Goal: Task Accomplishment & Management: Manage account settings

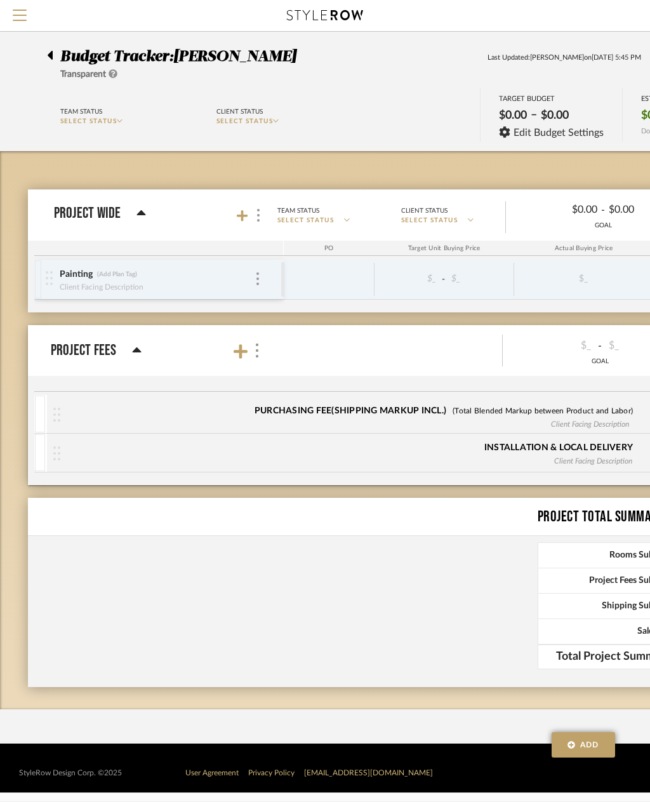
click at [171, 273] on div "Painting (Add Plan Tag)" at bounding box center [157, 275] width 196 height 12
click at [251, 207] on div at bounding box center [257, 215] width 13 height 17
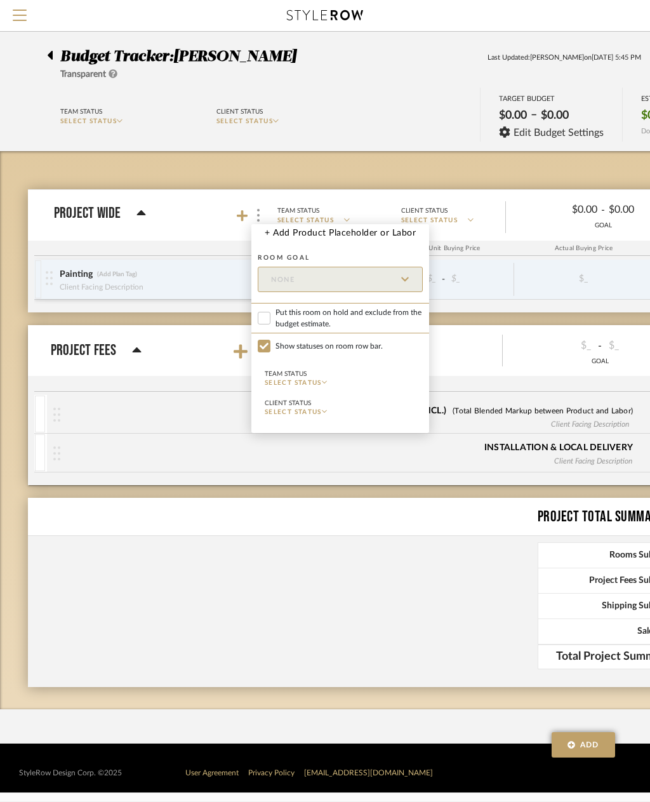
click at [237, 217] on div at bounding box center [325, 401] width 650 height 802
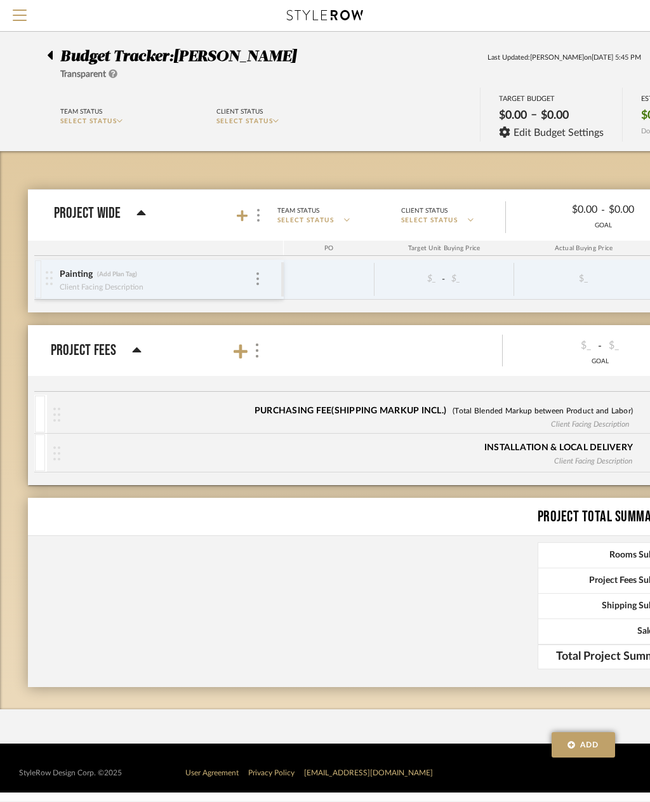
click at [243, 214] on icon at bounding box center [242, 215] width 11 height 11
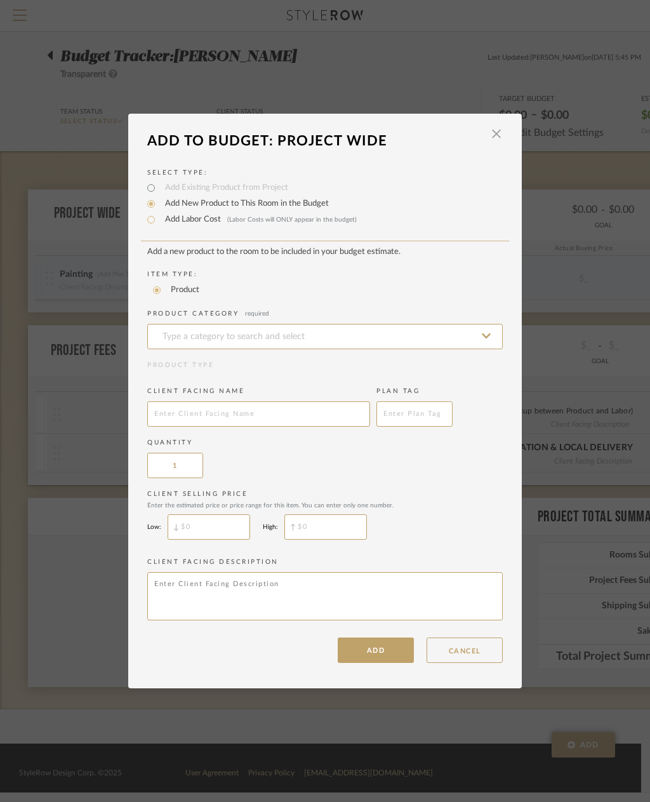
click at [439, 333] on input at bounding box center [325, 336] width 356 height 25
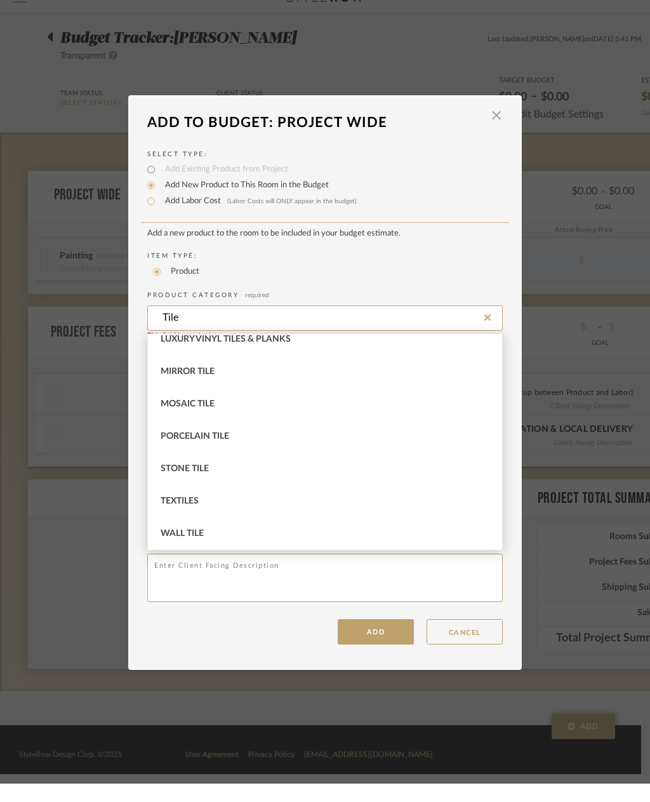
scroll to position [237, 0]
click at [246, 441] on div "Porcelain Tile" at bounding box center [325, 455] width 354 height 32
type input "Porcelain Tile"
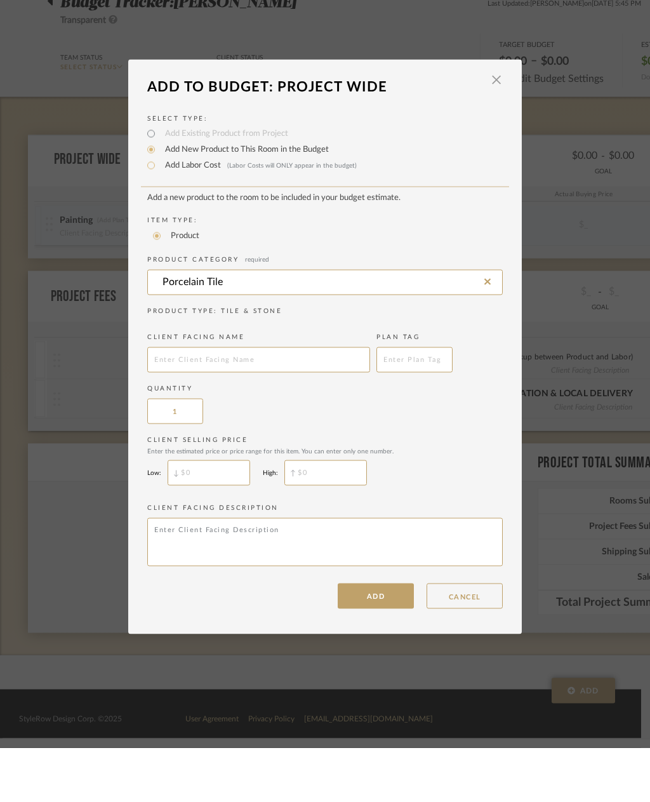
click at [218, 401] on input "text" at bounding box center [258, 413] width 223 height 25
paste input "TARANTO BONE L 59,6X120(A)"
type input "TARANTO BONE L 59,6X120(A)"
click at [416, 401] on input "text" at bounding box center [415, 413] width 76 height 25
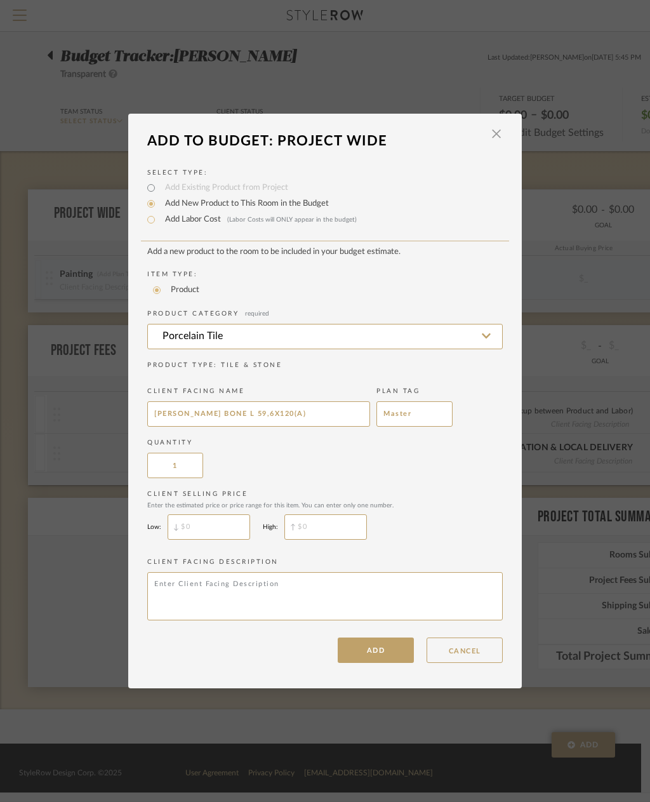
type input "Master"
click at [203, 530] on input "text" at bounding box center [209, 526] width 83 height 25
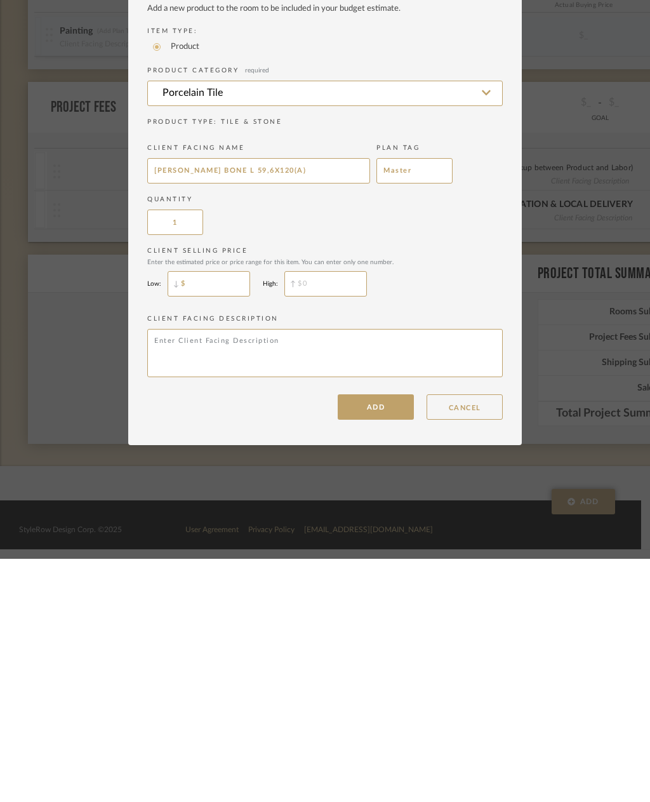
click at [205, 514] on input "$" at bounding box center [209, 526] width 83 height 25
paste input "11.95"
type input "$11.95"
click at [321, 572] on textarea at bounding box center [325, 596] width 356 height 48
type textarea "ETA 3-4 weeks"
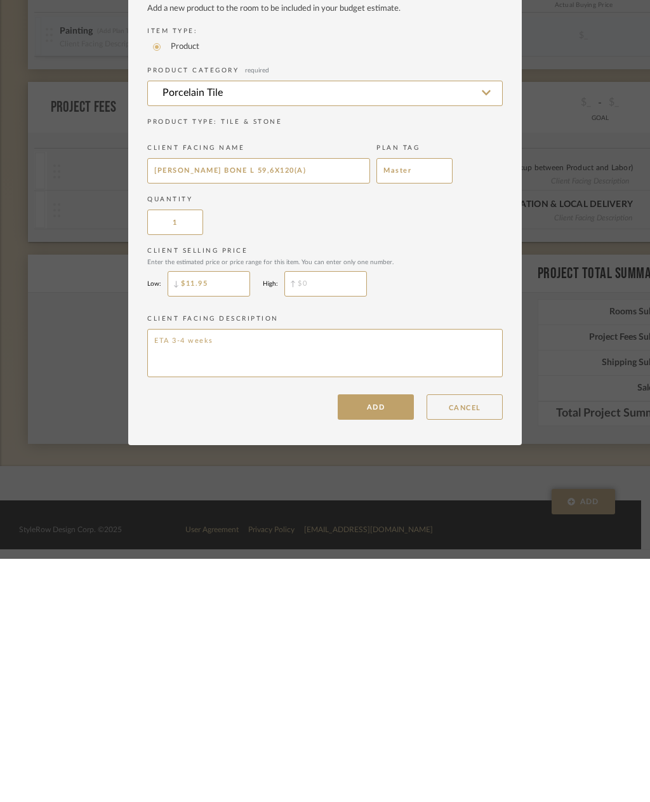
click at [373, 638] on button "ADD" at bounding box center [376, 650] width 76 height 25
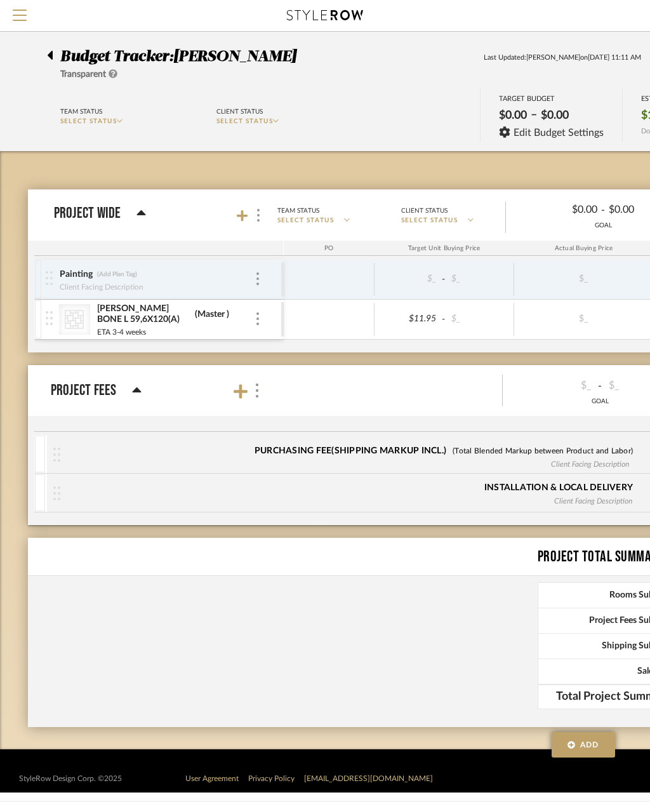
click at [76, 316] on icon "CategoryIconTile Created with Sketch." at bounding box center [74, 319] width 19 height 19
click at [65, 278] on div "Painting" at bounding box center [76, 275] width 34 height 12
click at [143, 307] on div "TARANTO BONE L 59,6X120(A)" at bounding box center [144, 314] width 95 height 23
click at [77, 319] on icon "CategoryIconTile Created with Sketch." at bounding box center [74, 319] width 19 height 19
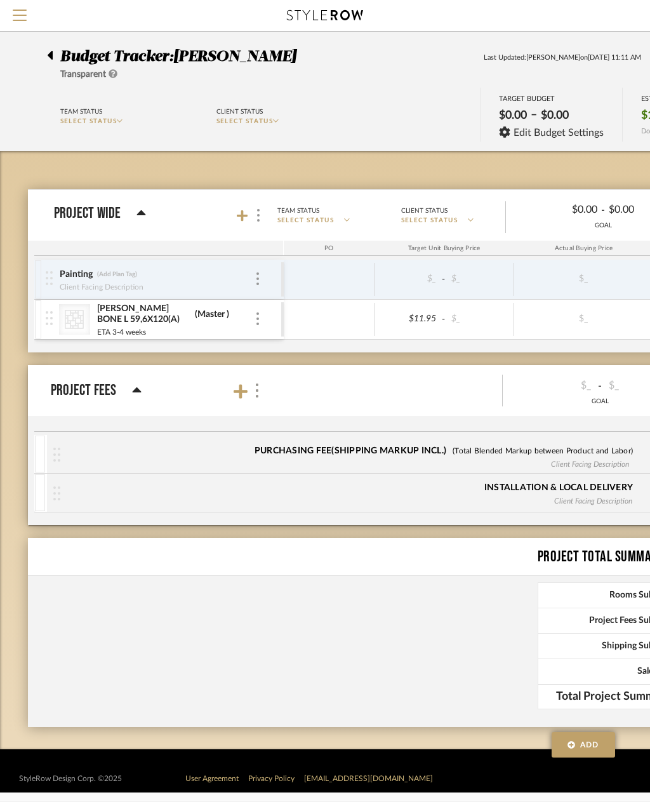
click at [50, 320] on img at bounding box center [49, 318] width 7 height 14
click at [258, 320] on img at bounding box center [258, 318] width 3 height 13
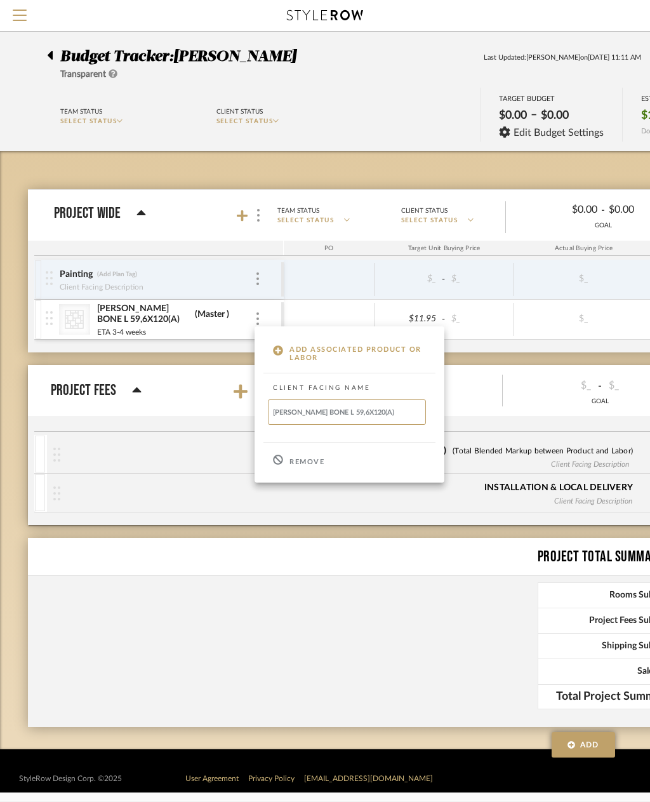
click at [260, 271] on div at bounding box center [325, 401] width 650 height 802
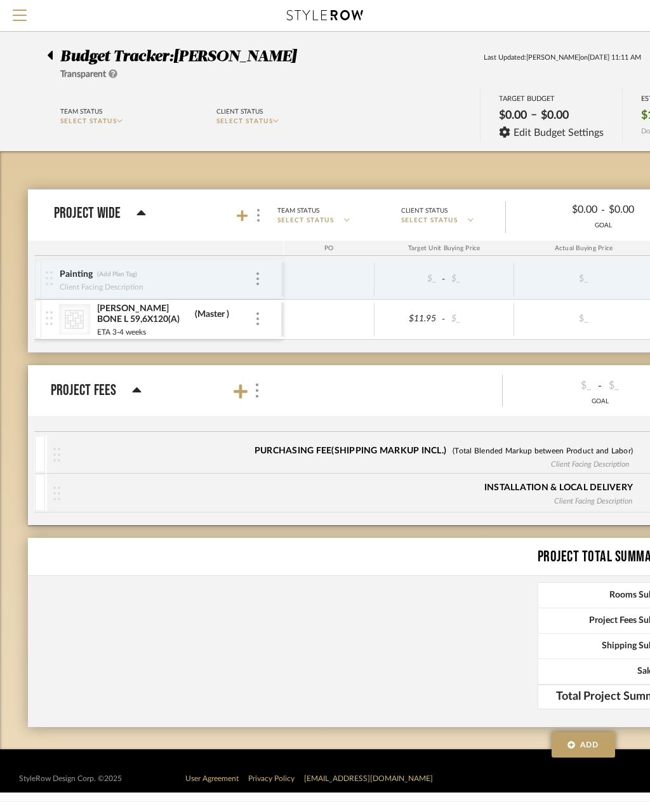
click at [258, 274] on img at bounding box center [258, 278] width 3 height 13
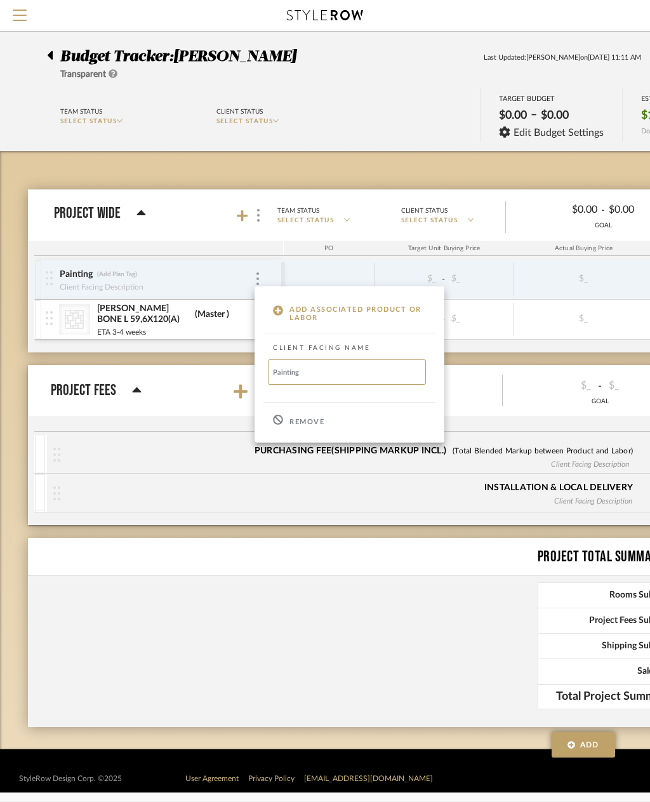
click at [311, 422] on p "Remove" at bounding box center [307, 422] width 35 height 9
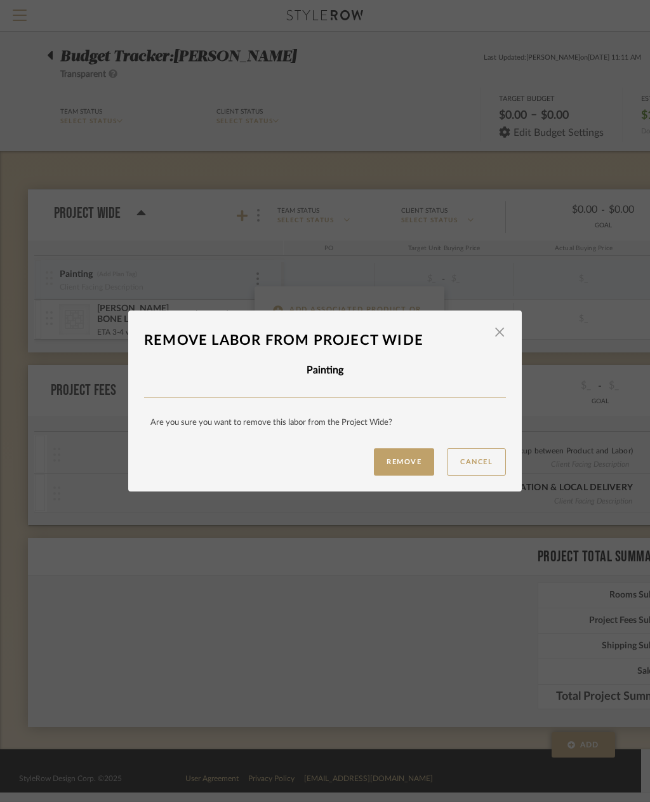
click at [403, 464] on button "Remove" at bounding box center [404, 461] width 60 height 27
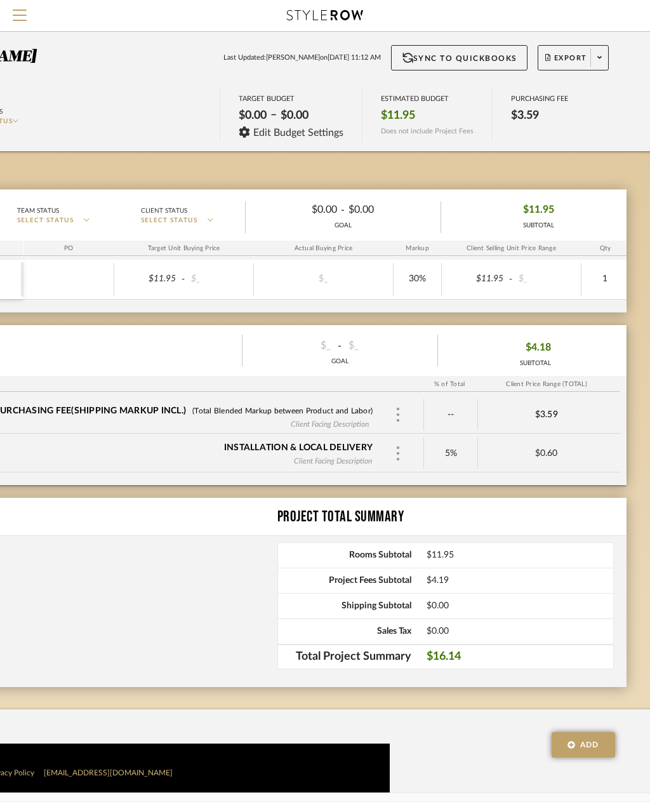
scroll to position [0, 260]
click at [418, 278] on div "30%" at bounding box center [418, 279] width 40 height 18
click at [424, 278] on input "30" at bounding box center [418, 279] width 40 height 18
click at [326, 280] on div "$_" at bounding box center [324, 279] width 70 height 18
click at [343, 278] on input at bounding box center [324, 279] width 70 height 18
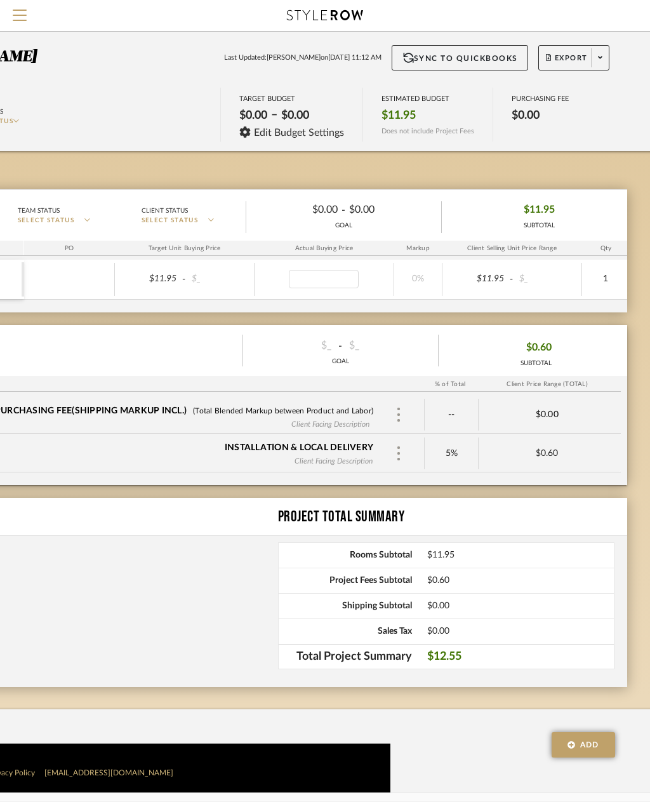
type input "11.95"
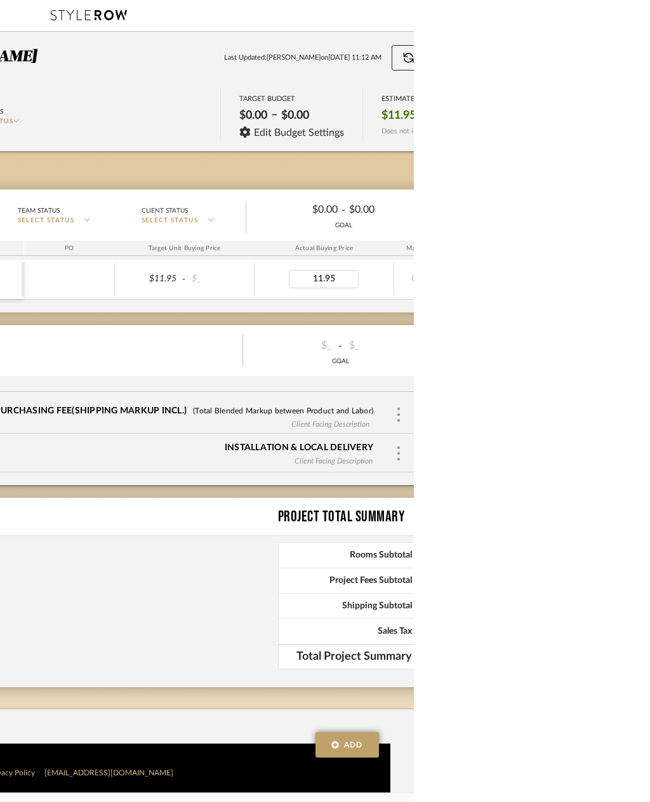
scroll to position [0, 23]
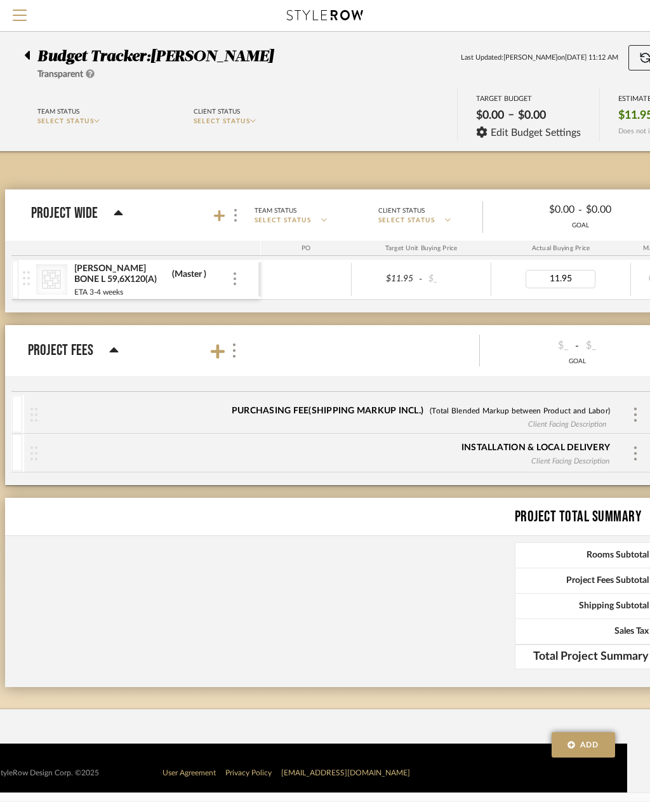
click at [234, 281] on img at bounding box center [235, 278] width 3 height 13
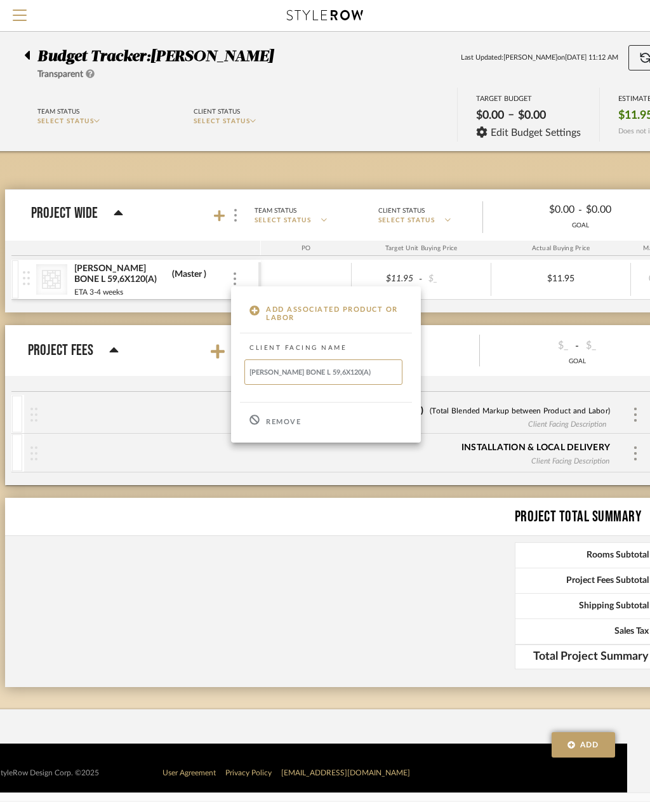
scroll to position [0, 23]
click at [244, 271] on div at bounding box center [325, 401] width 650 height 802
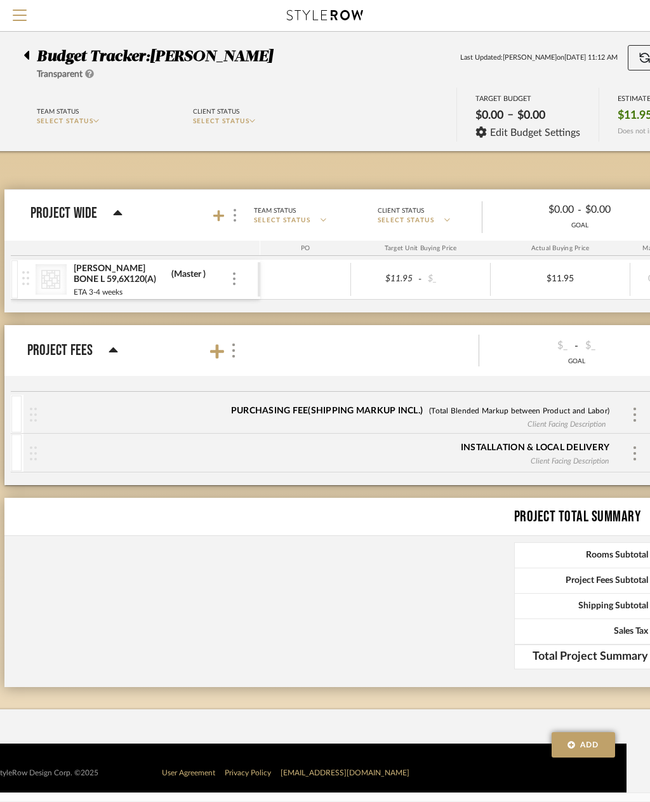
click at [126, 276] on div "TARANTO BONE L 59,6X120(A)" at bounding box center [120, 274] width 95 height 23
click at [91, 290] on div "ETA 3-4 weeks" at bounding box center [98, 287] width 50 height 13
click at [143, 295] on input "ETA 3-4 weeks" at bounding box center [122, 292] width 99 height 13
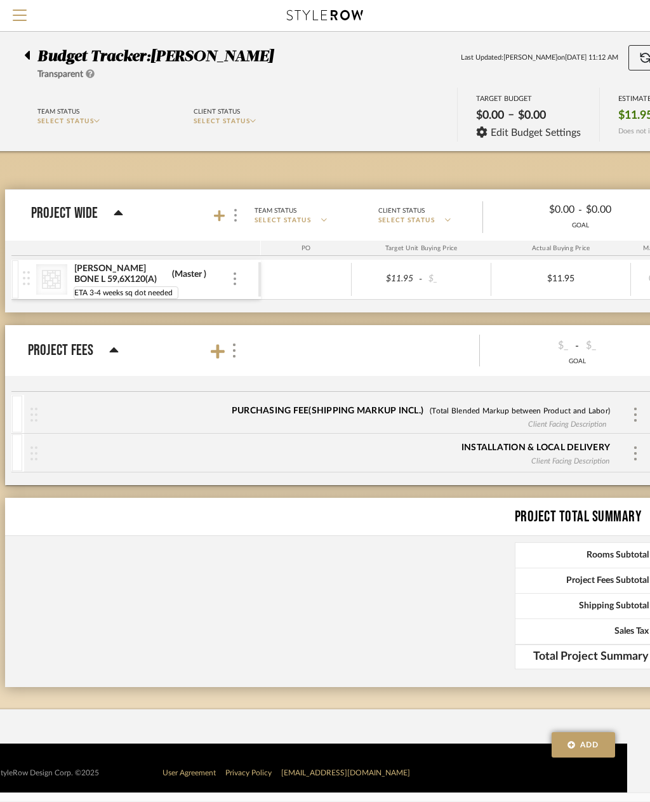
click at [138, 291] on input "ETA 3-4 weeks sq dot needed" at bounding box center [126, 292] width 105 height 13
click at [142, 293] on input "ETA 3-4 weeks sq dot needed" at bounding box center [126, 292] width 105 height 13
click at [147, 291] on input "ETA 3-4 weeks sq dot needed" at bounding box center [126, 292] width 105 height 13
type input "ETA 3-4 weeks sq feet needed"
click at [264, 293] on div at bounding box center [306, 279] width 91 height 33
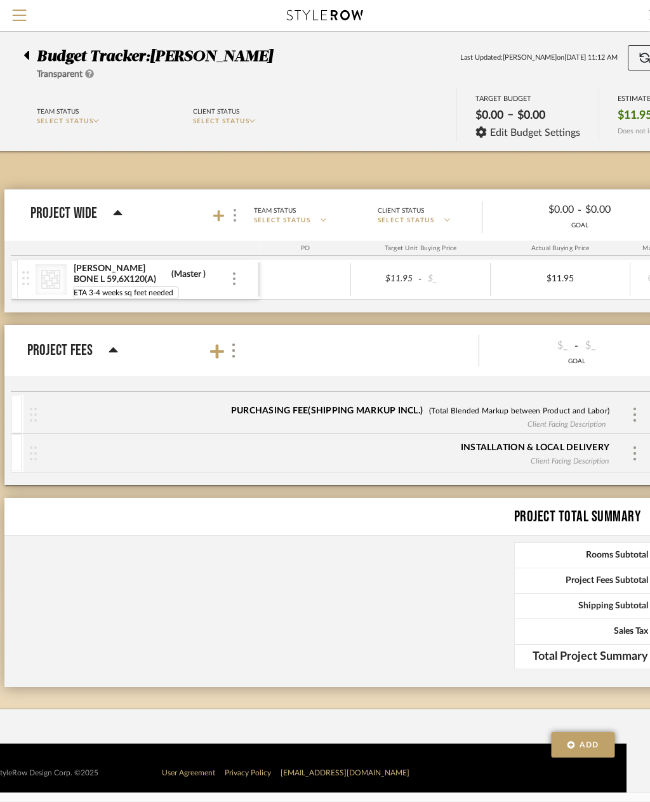
scroll to position [0, 23]
click at [22, 279] on img at bounding box center [25, 278] width 7 height 14
click at [25, 271] on img at bounding box center [25, 278] width 7 height 14
click at [235, 277] on img at bounding box center [234, 278] width 3 height 13
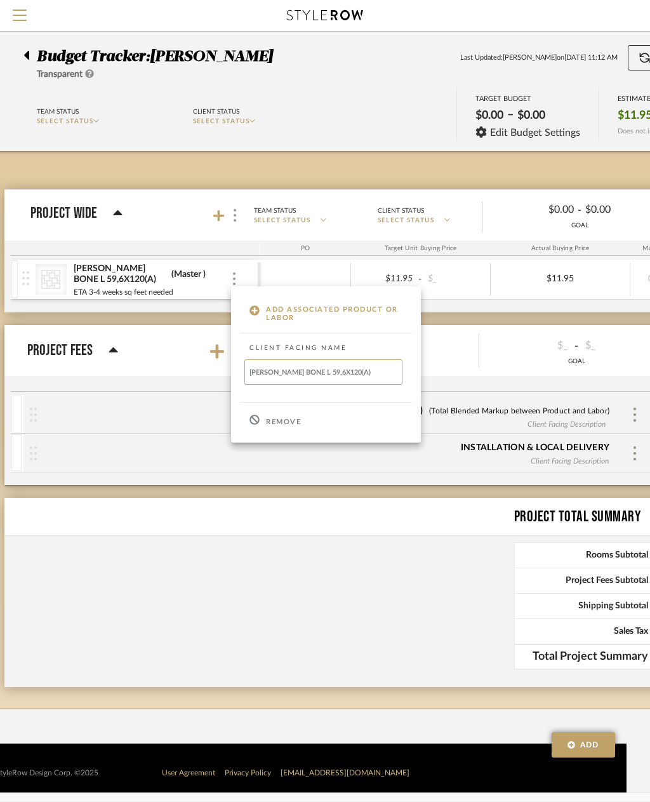
click at [342, 309] on p "Add Associated Product or Labor" at bounding box center [334, 313] width 137 height 17
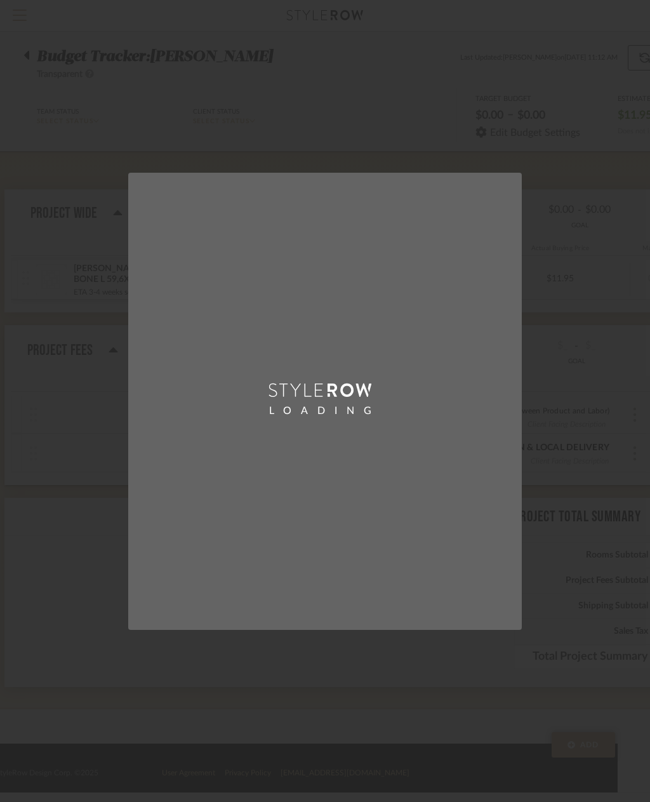
scroll to position [0, 0]
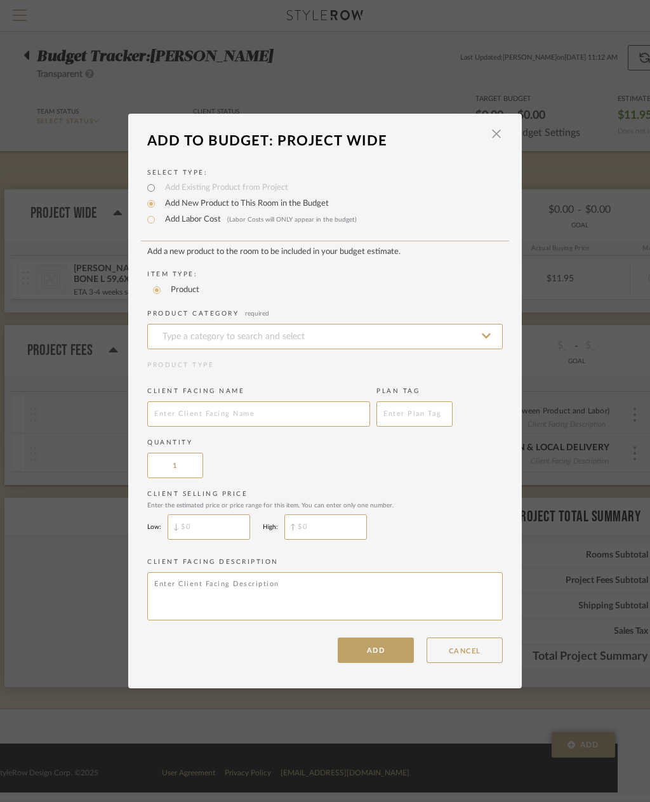
click at [474, 653] on button "CANCEL" at bounding box center [465, 650] width 76 height 25
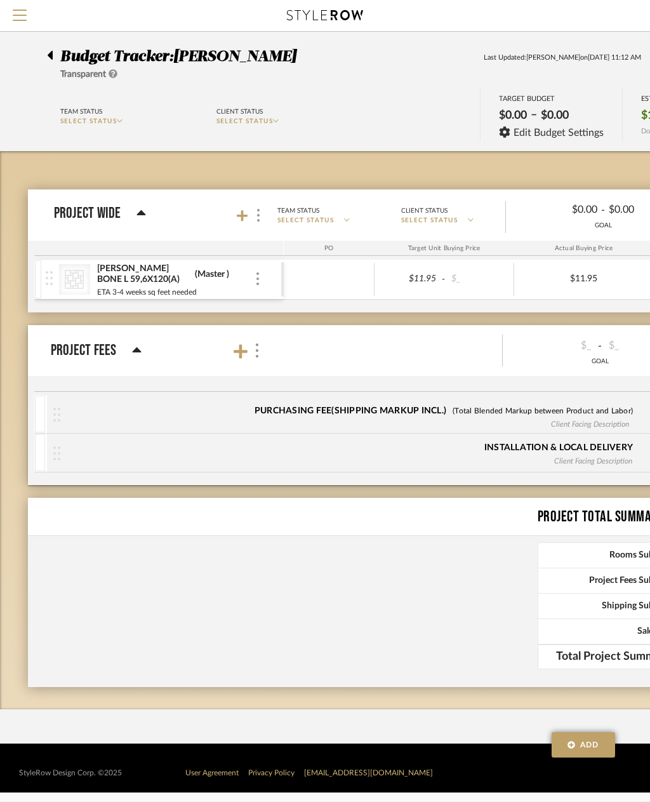
scroll to position [0, 23]
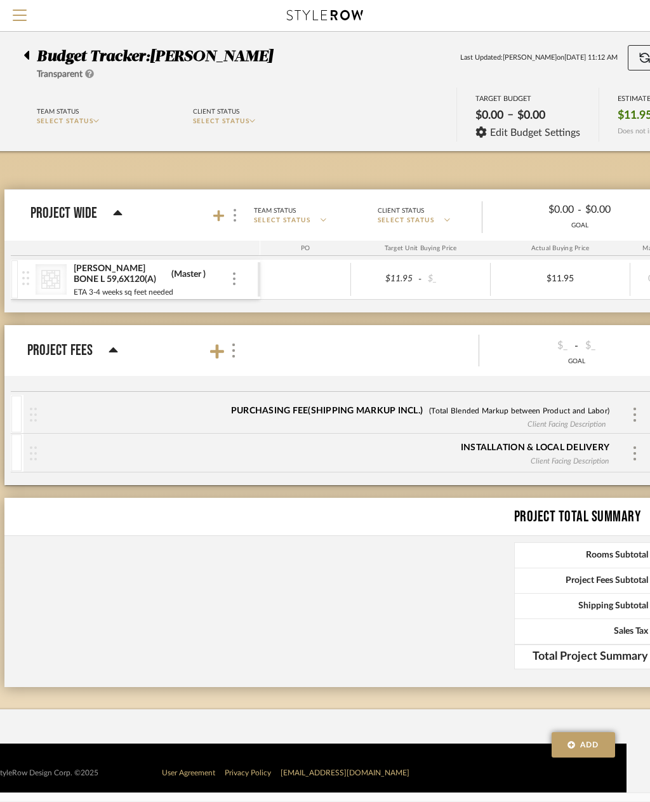
click at [239, 273] on div "CategoryIconTile Created with Sketch. TARANTO BONE L 59,6X120(A) (Master ) ETA …" at bounding box center [140, 279] width 236 height 39
click at [189, 270] on div "(Master )" at bounding box center [189, 275] width 36 height 12
click at [189, 270] on input "Master" at bounding box center [193, 274] width 44 height 13
click at [189, 273] on input "Master" at bounding box center [193, 274] width 44 height 13
click at [191, 276] on input "Master" at bounding box center [193, 274] width 44 height 13
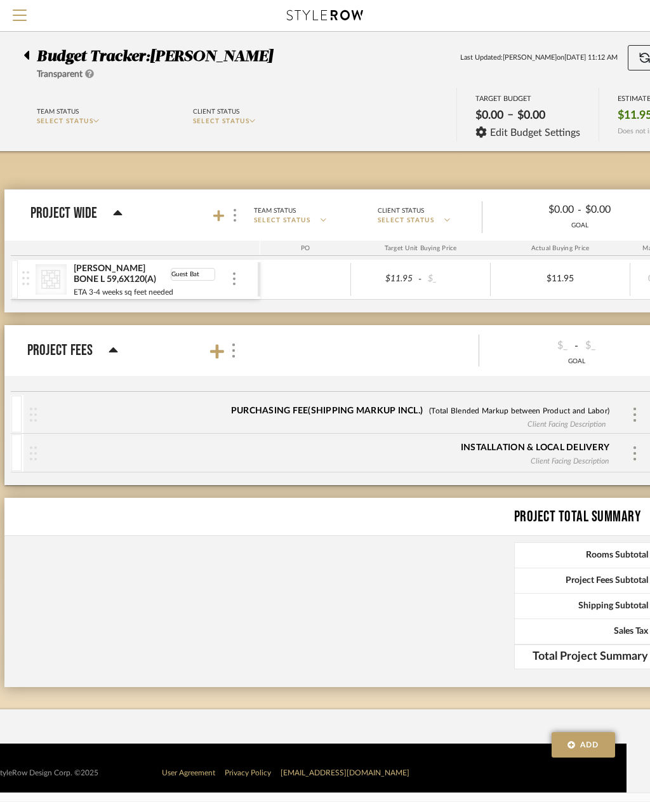
type input "Guest Bath"
click at [233, 278] on img at bounding box center [234, 278] width 3 height 13
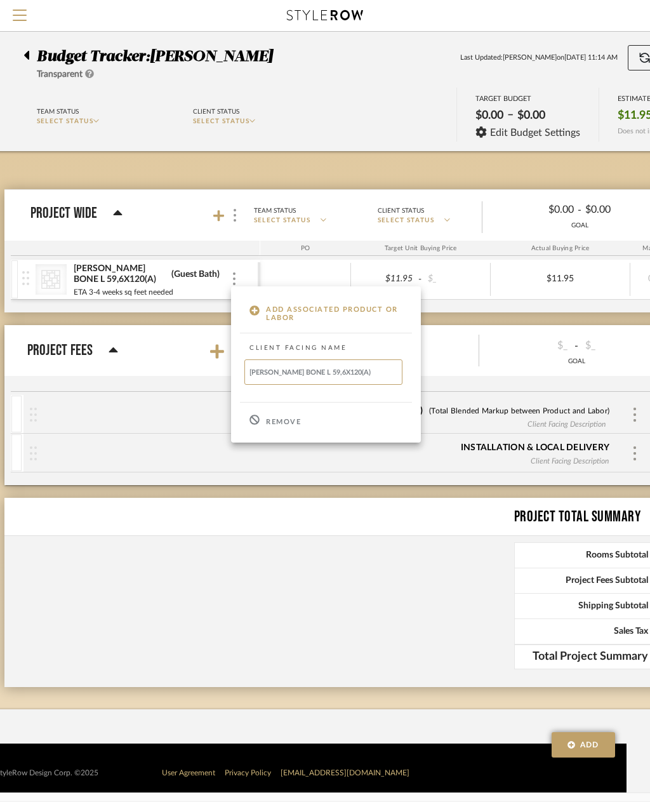
click at [373, 371] on input "TARANTO BONE L 59,6X120(A)" at bounding box center [323, 371] width 158 height 25
click at [367, 371] on input "TARANTO BONE L 59,6X120(A)" at bounding box center [323, 371] width 158 height 25
paste input "100362067 Master Bahroo"
type input "TARANTO BONE L 59,6X120(A) 100362067 Master Bahroo"
click at [321, 315] on body "Search by brands, products, categories, colors, or styles Hello, Luis Enrique A…" at bounding box center [302, 401] width 650 height 802
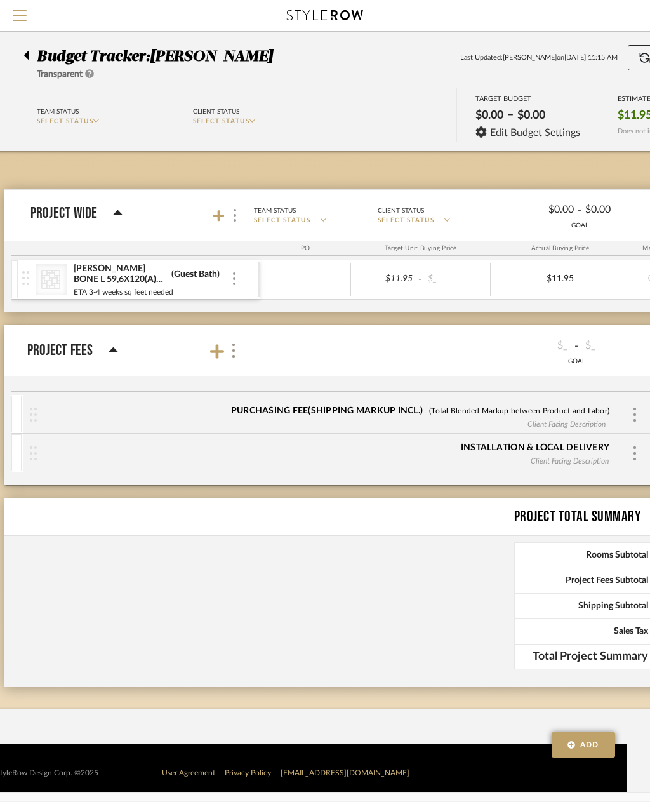
click at [120, 274] on div "TARANTO BONE L 59,6X120(A) 100362067 Master Bahroo" at bounding box center [120, 274] width 95 height 23
click at [151, 271] on input "TARANTO BONE L 59,6X120(A) 100362067 Master Bahroo" at bounding box center [120, 274] width 95 height 13
type input "TARANTO BONE L 59,6X120(A) 100362067"
click at [194, 274] on div "(Guest Bath)" at bounding box center [196, 275] width 50 height 12
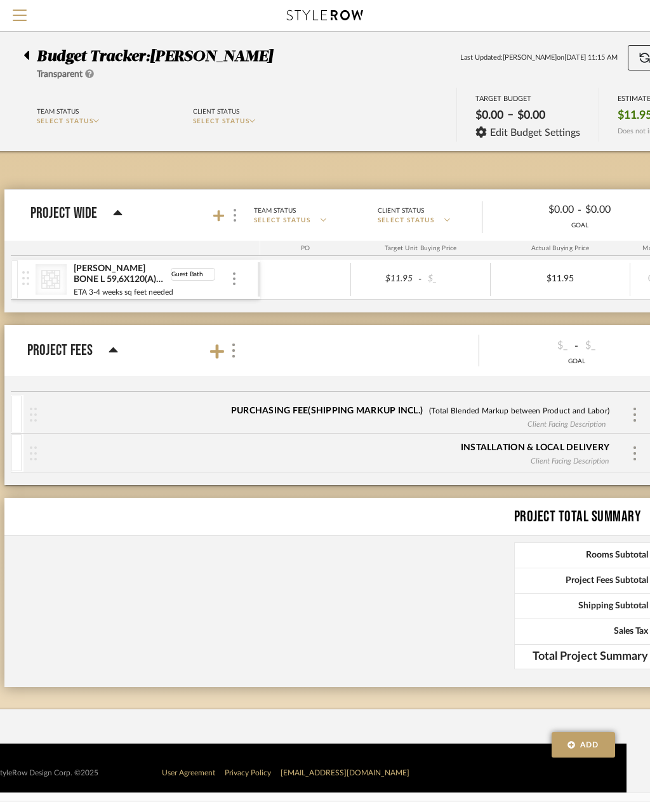
click at [97, 280] on div "TARANTO BONE L 59,6X120(A) 100362067" at bounding box center [120, 274] width 95 height 23
click at [220, 274] on div "(Guest Bath)" at bounding box center [196, 275] width 50 height 12
click at [236, 272] on div at bounding box center [234, 279] width 6 height 14
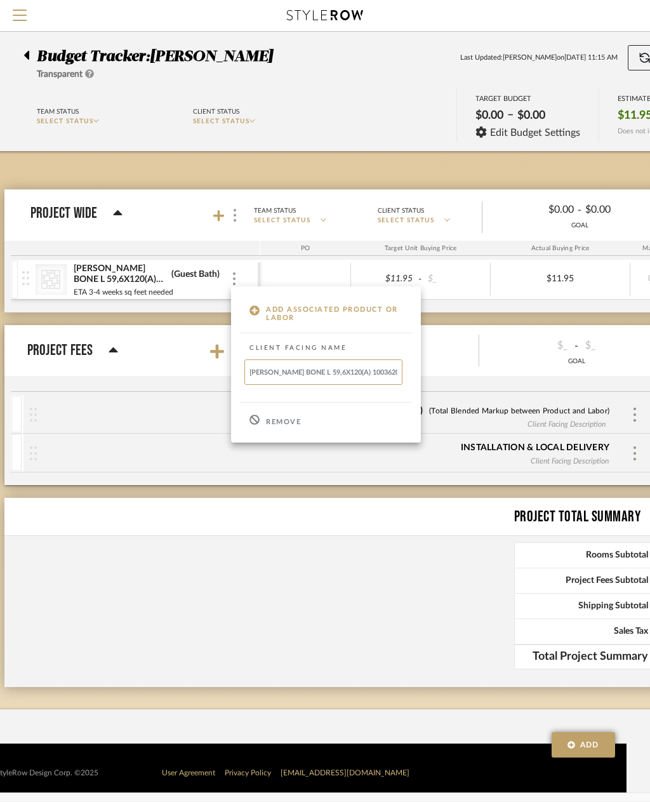
click at [368, 370] on input "TARANTO BONE L 59,6X120(A) 100362067" at bounding box center [323, 371] width 158 height 25
click at [393, 371] on input "TARANTO BONE L 59,6X120(A) 100362067" at bounding box center [323, 371] width 158 height 25
paste input "100362067 Mas"
type input "TARANTO BONE L 59,6X120(A) guest bath flooring"
click at [461, 349] on body "Search by brands, products, categories, colors, or styles Hello, Luis Enrique A…" at bounding box center [302, 401] width 650 height 802
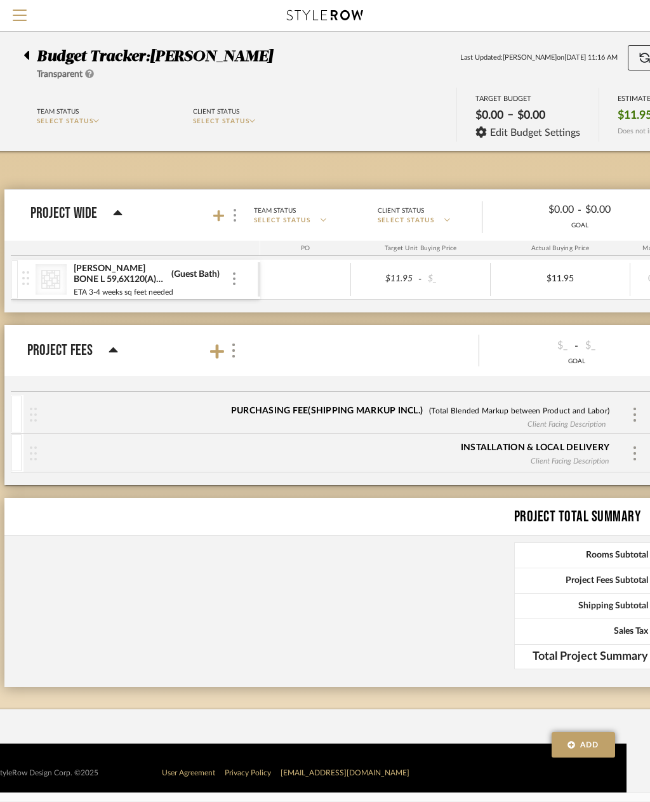
click at [221, 212] on icon at bounding box center [218, 216] width 11 height 13
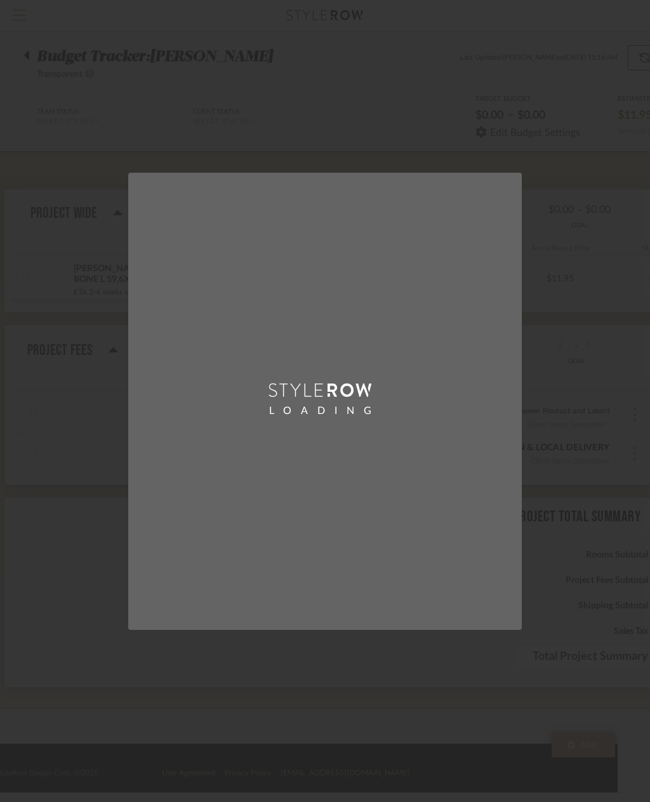
scroll to position [0, 0]
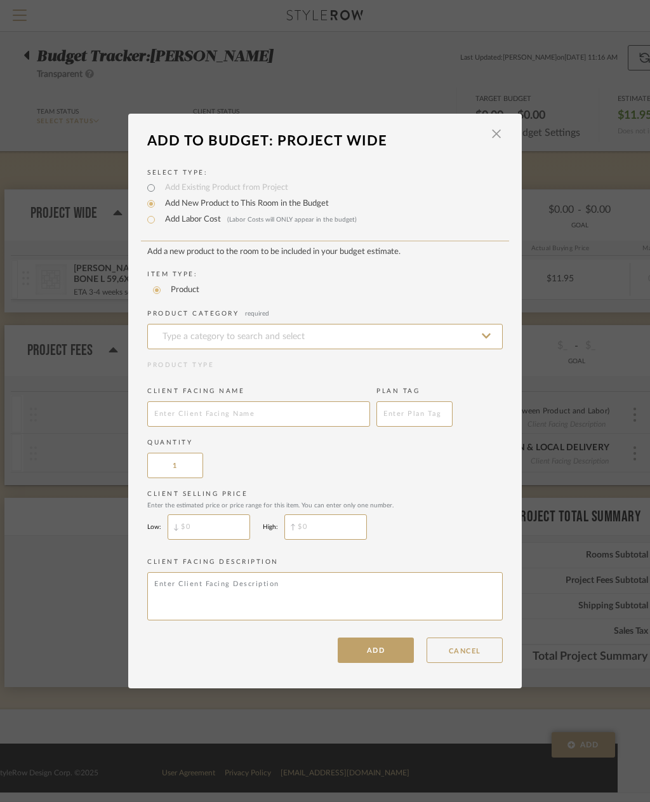
click at [377, 334] on input at bounding box center [325, 336] width 356 height 25
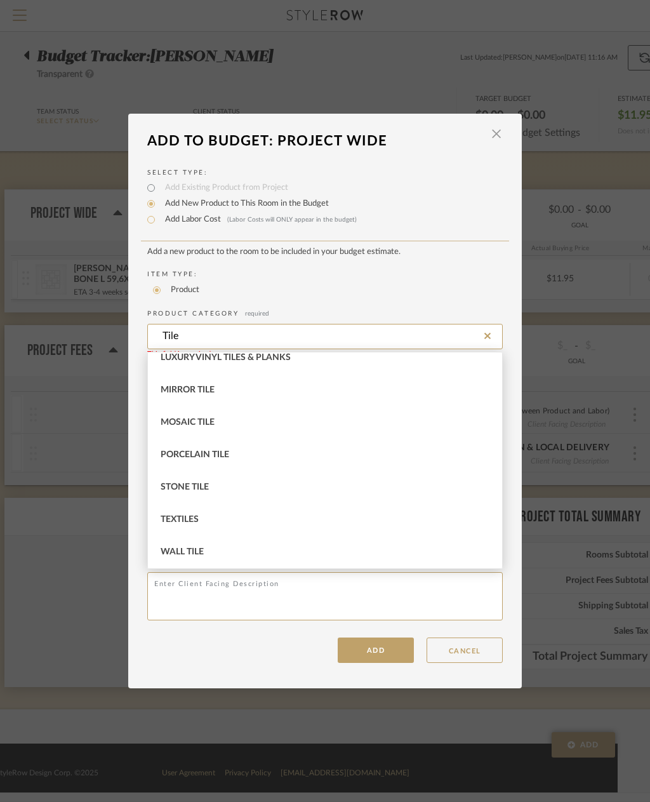
scroll to position [237, 0]
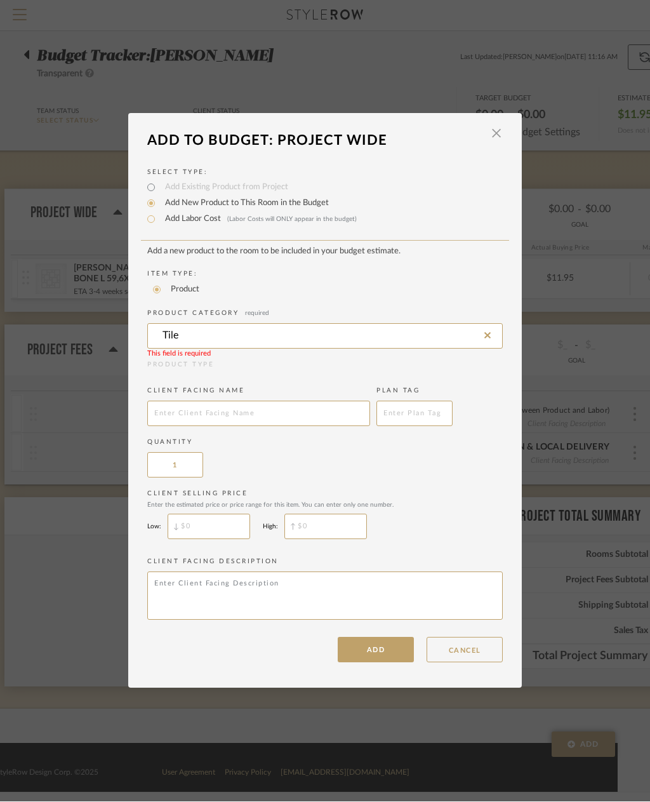
type input "Tile"
click at [362, 478] on add-new-product-placeholder "Add a new product to the room to be included in your budget estimate. Item Type…" at bounding box center [325, 436] width 356 height 378
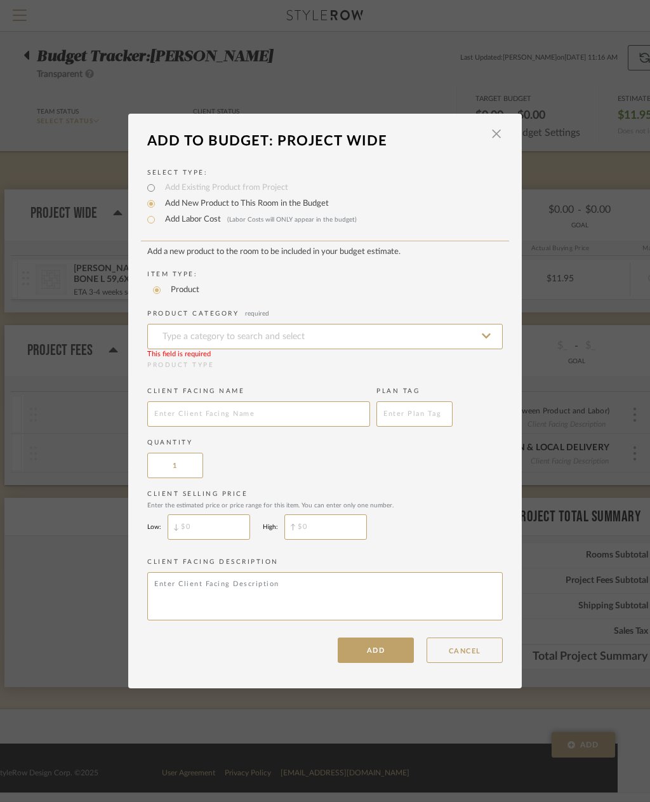
click at [263, 337] on input at bounding box center [325, 336] width 356 height 25
click at [232, 364] on div "Porcelain Tile" at bounding box center [325, 368] width 354 height 32
type input "Porcelain Tile"
click at [255, 415] on input "text" at bounding box center [258, 413] width 223 height 25
click at [186, 416] on input "text" at bounding box center [258, 413] width 223 height 25
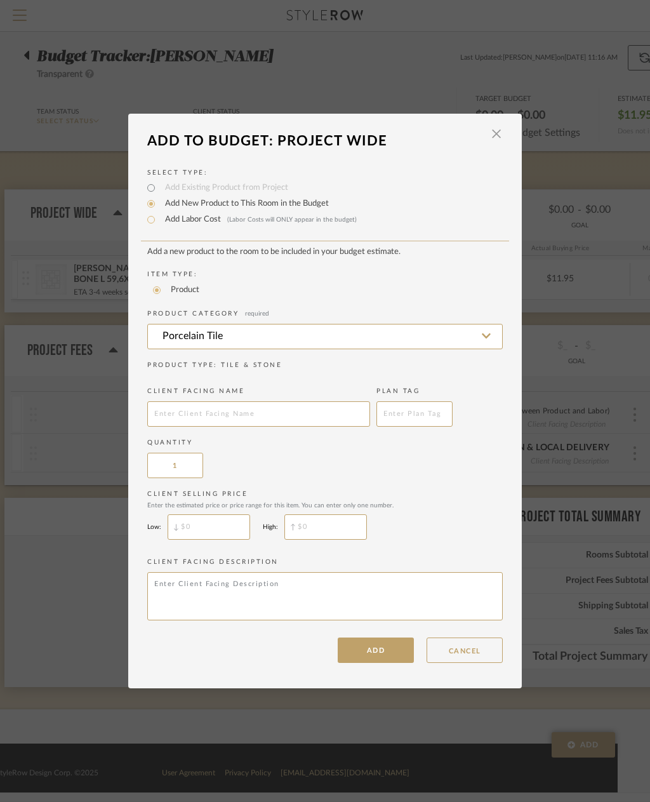
paste input "TARANTO BONE 23"X59"(A) 100362277 Master Bathroom Wall"
type input "TARANTO BONE 23"X59"(A) 100362277 guest wall tile"
click at [421, 415] on input "text" at bounding box center [415, 413] width 76 height 25
type input "Guest Bath"
click at [211, 525] on input "text" at bounding box center [209, 526] width 83 height 25
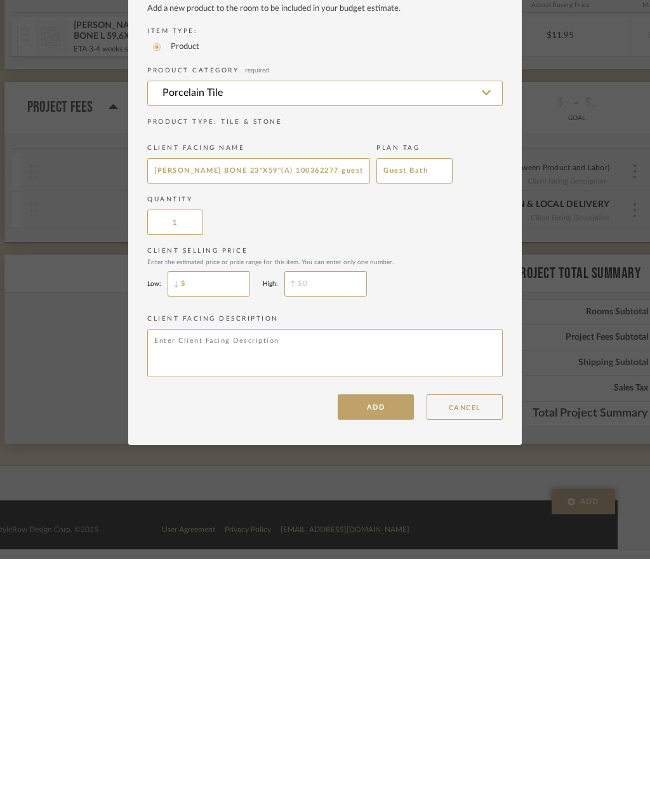
click at [203, 514] on input "$" at bounding box center [209, 526] width 83 height 25
paste input "12.95"
type input "$12.95"
click at [318, 572] on textarea at bounding box center [325, 596] width 356 height 48
type textarea "Need total sq ft"
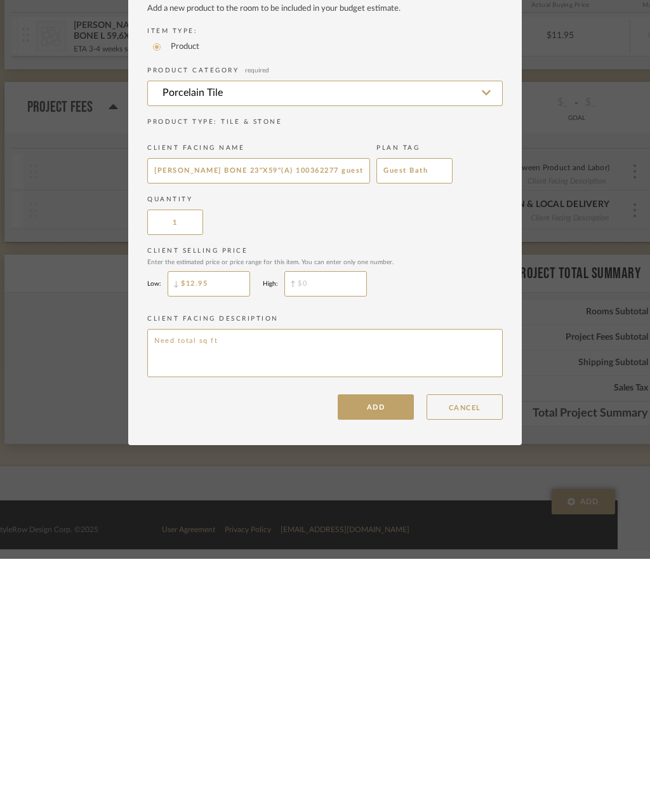
click at [385, 638] on button "ADD" at bounding box center [376, 650] width 76 height 25
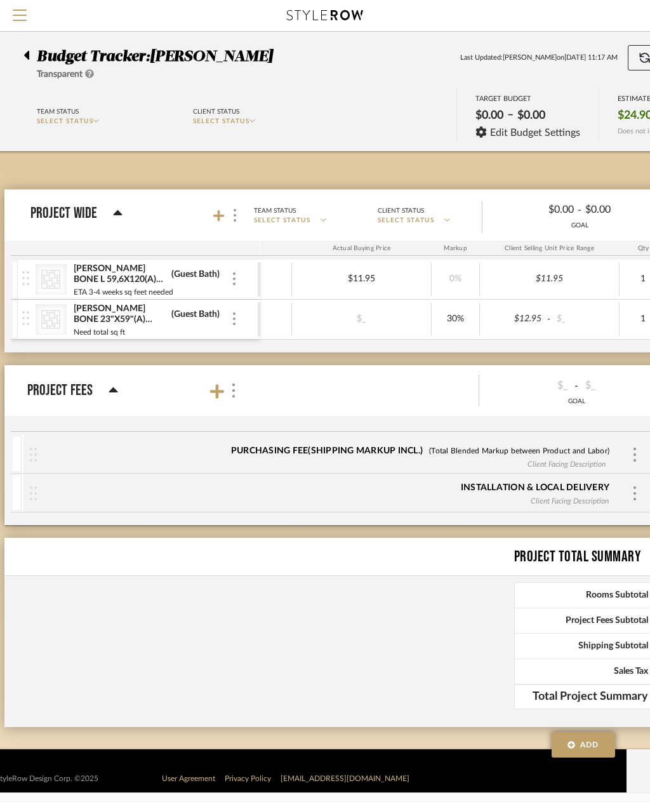
scroll to position [0, 199]
click at [461, 320] on div "30%" at bounding box center [455, 319] width 40 height 18
click at [465, 317] on input "30" at bounding box center [455, 319] width 40 height 18
click at [364, 316] on div "$_" at bounding box center [361, 319] width 70 height 18
click at [364, 314] on input at bounding box center [361, 319] width 70 height 18
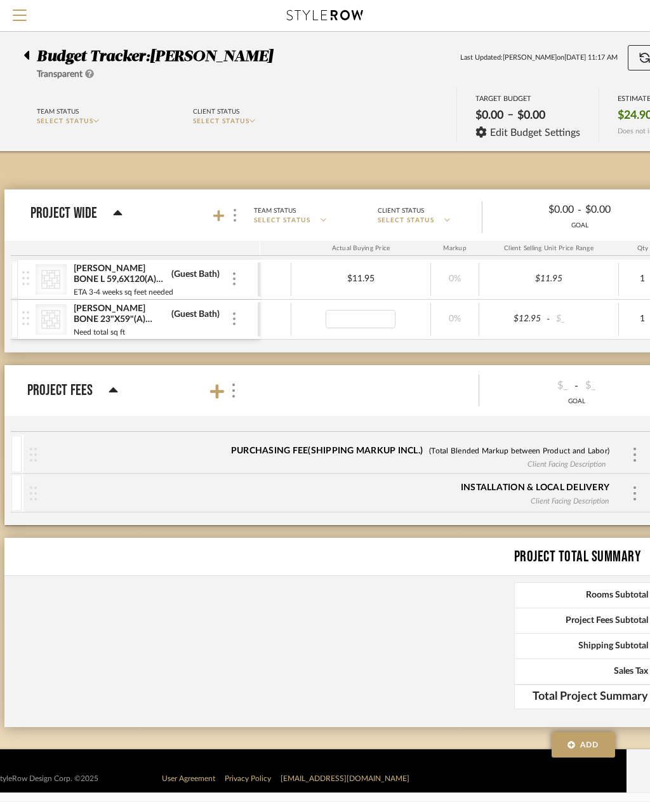
type input "12.95"
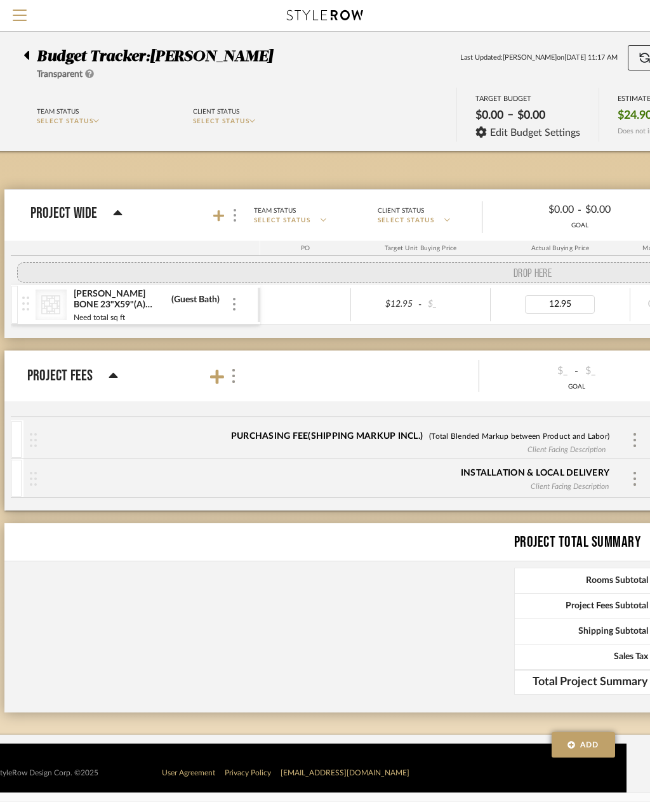
scroll to position [0, 22]
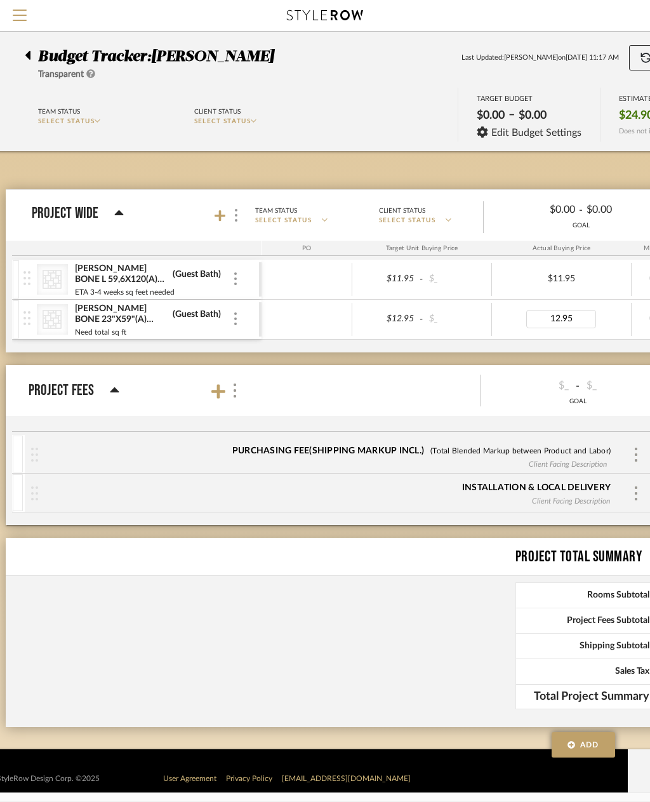
click at [55, 281] on icon "CategoryIconTile Created with Sketch." at bounding box center [52, 279] width 19 height 19
click at [201, 274] on div "(Guest Bath)" at bounding box center [197, 275] width 50 height 12
click at [195, 275] on input "Guest Bath" at bounding box center [194, 274] width 44 height 13
type input "masterBath"
click at [196, 316] on div "(Guest Bath)" at bounding box center [197, 315] width 50 height 12
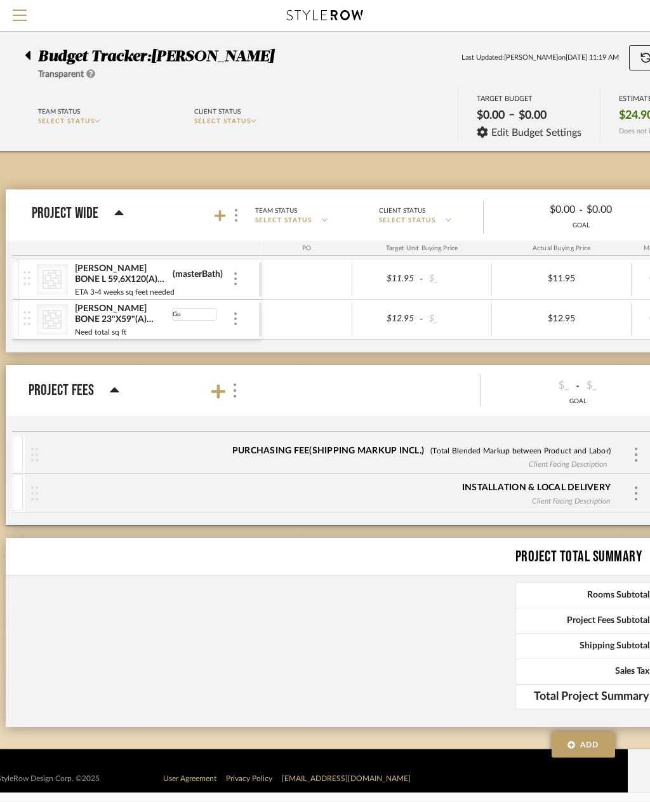
type input "G"
type input "MasterBath"
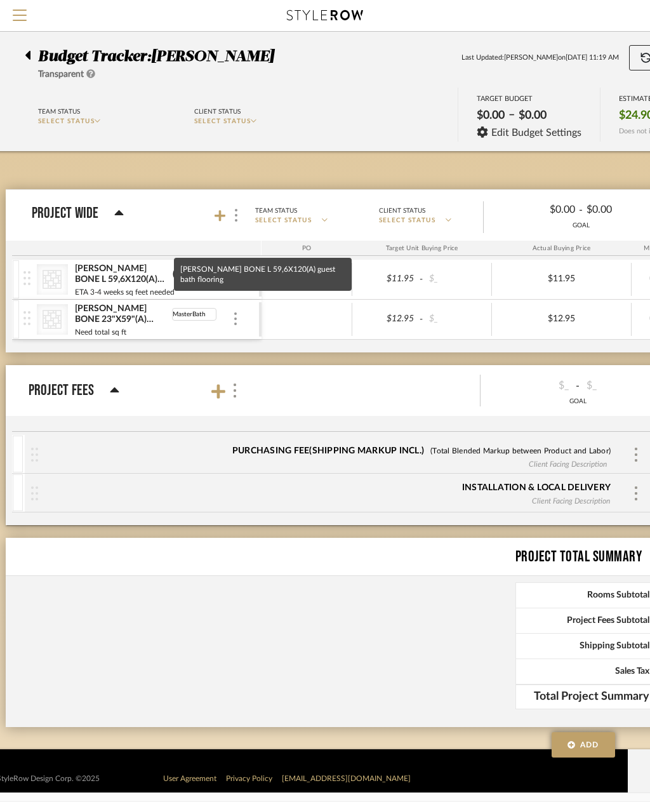
click at [117, 283] on div "TARANTO BONE L 59,6X120(A) guest bath flooring" at bounding box center [121, 274] width 95 height 23
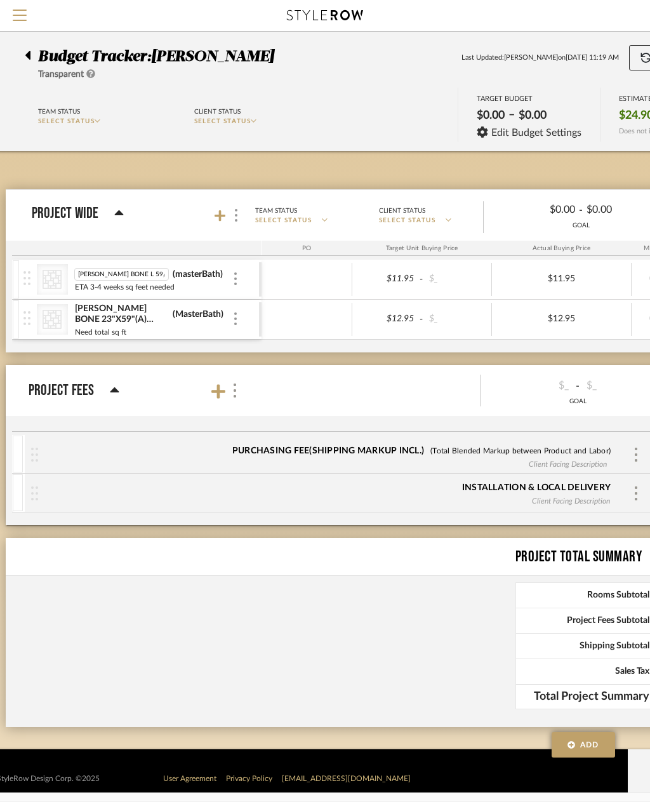
scroll to position [0, 59]
click at [117, 276] on input "TARANTO BONE L 59,6X120(A) guest bath flooring" at bounding box center [121, 274] width 95 height 13
click at [118, 273] on input "TARANTO BONE L 59,6X120(A) guest bath flooring" at bounding box center [121, 274] width 95 height 13
type input "TARANTO BONE L 59,6X120(A) master bath flooring"
click at [135, 318] on div "TARANTO BONE 23"X59"(A) 100362277 guest wall tile" at bounding box center [121, 314] width 95 height 23
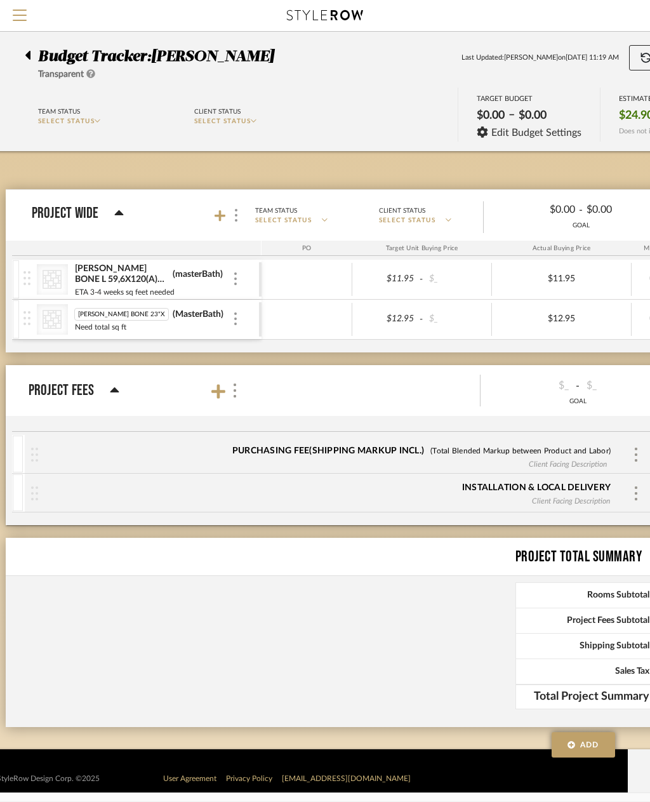
scroll to position [0, 70]
click at [137, 320] on input "TARANTO BONE 23"X59"(A) 100362277 guest wall tile" at bounding box center [121, 314] width 95 height 13
click at [135, 318] on input "TARANTO BONE 23"X59"(A) 100362277 guest wall tile" at bounding box center [121, 314] width 95 height 13
click at [128, 314] on input "TARANTO BONE 23"X59"(A) 100362277 guest wall tile" at bounding box center [121, 314] width 95 height 13
click at [135, 315] on input "TARANTO BONE 23"X59"(A) 100362277 guest wall tile" at bounding box center [121, 314] width 95 height 13
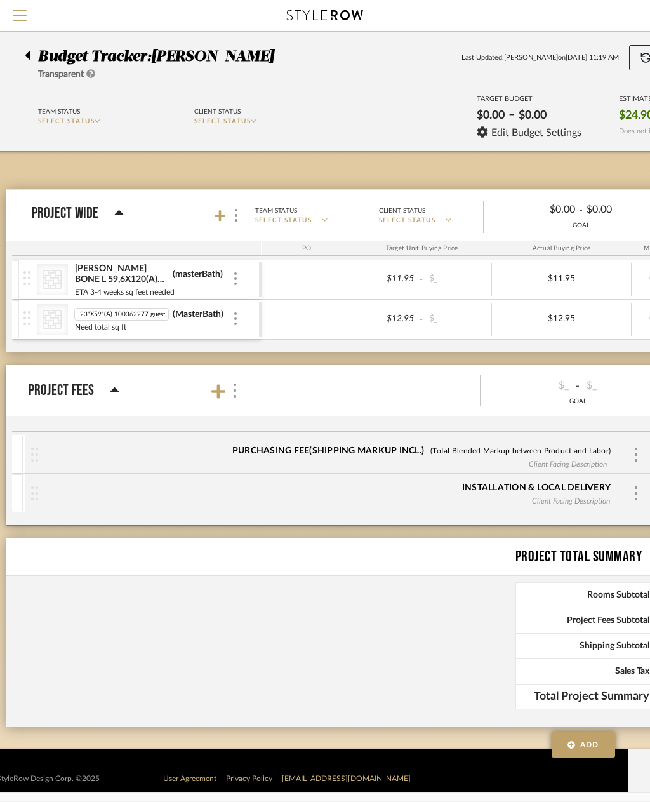
click at [133, 313] on input "TARANTO BONE 23"X59"(A) 100362277 guest wall tile" at bounding box center [121, 314] width 95 height 13
type input "TARANTO BONE 23"X59"(A) 100362277 master wall tile"
click at [183, 272] on div "(masterBath)" at bounding box center [197, 275] width 51 height 12
click at [195, 276] on input "masterBath" at bounding box center [194, 274] width 44 height 13
click at [196, 272] on input "masterBath" at bounding box center [194, 274] width 44 height 13
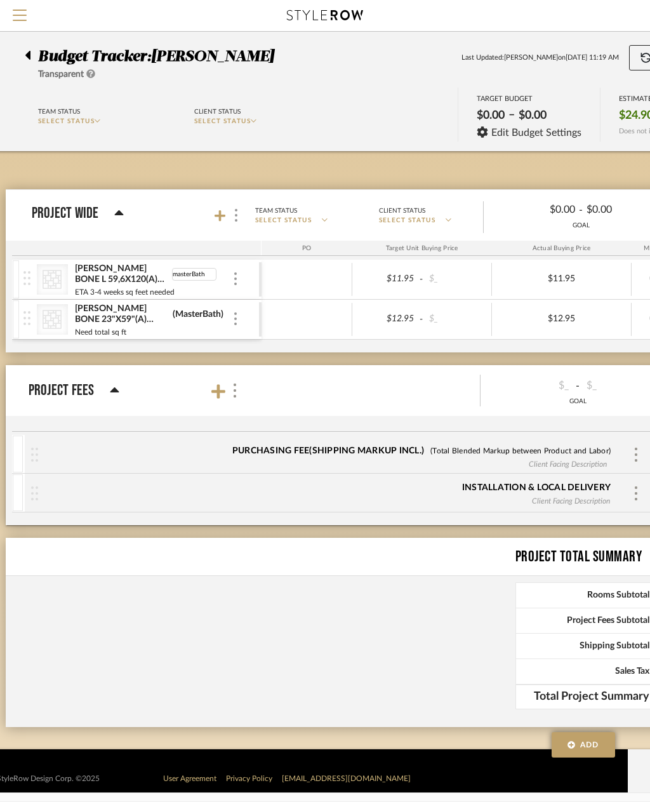
click at [235, 281] on img at bounding box center [235, 278] width 3 height 13
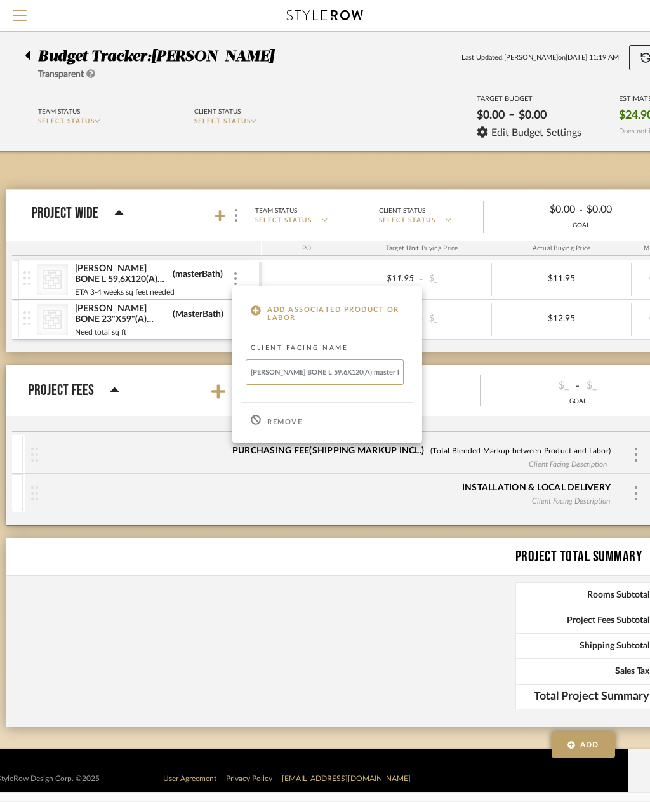
click at [518, 355] on div at bounding box center [325, 401] width 650 height 802
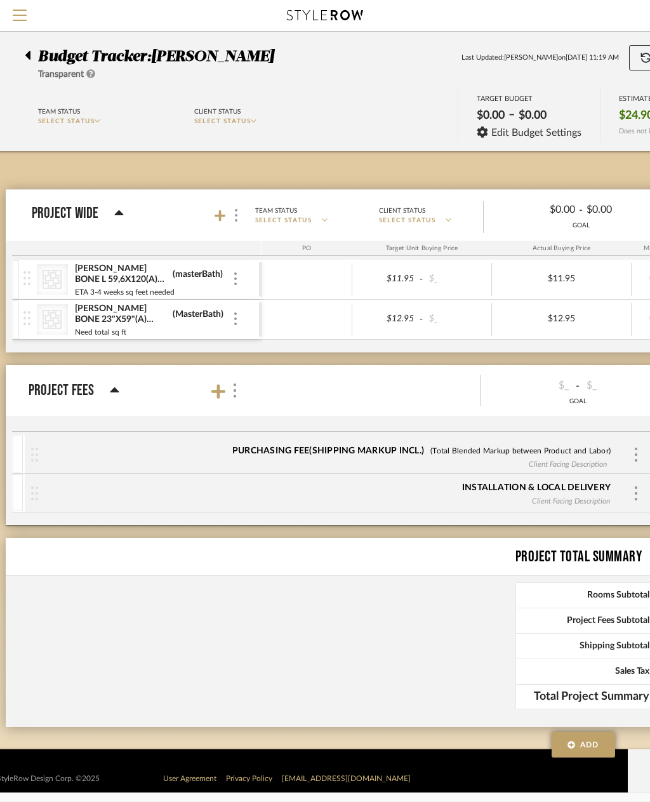
click at [217, 210] on icon at bounding box center [220, 216] width 11 height 13
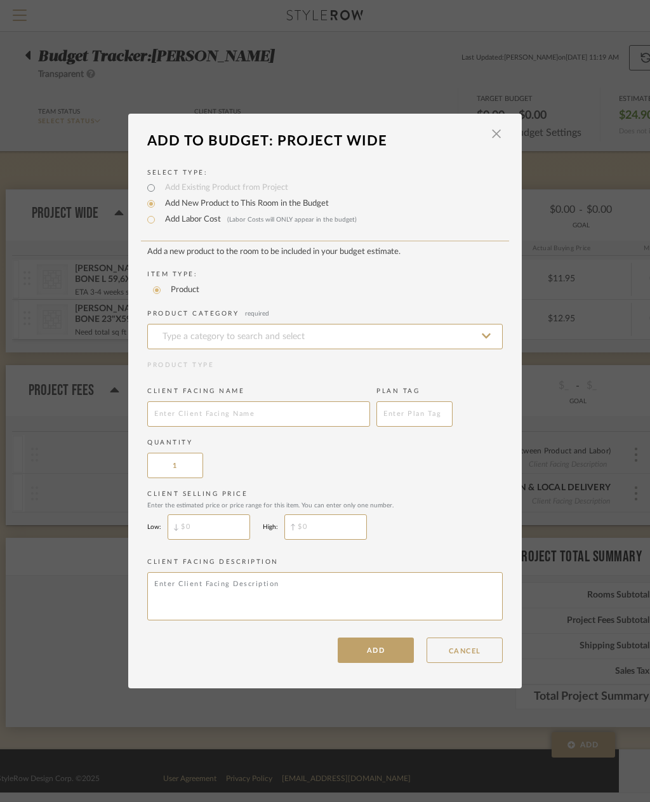
click at [257, 336] on input at bounding box center [325, 336] width 356 height 25
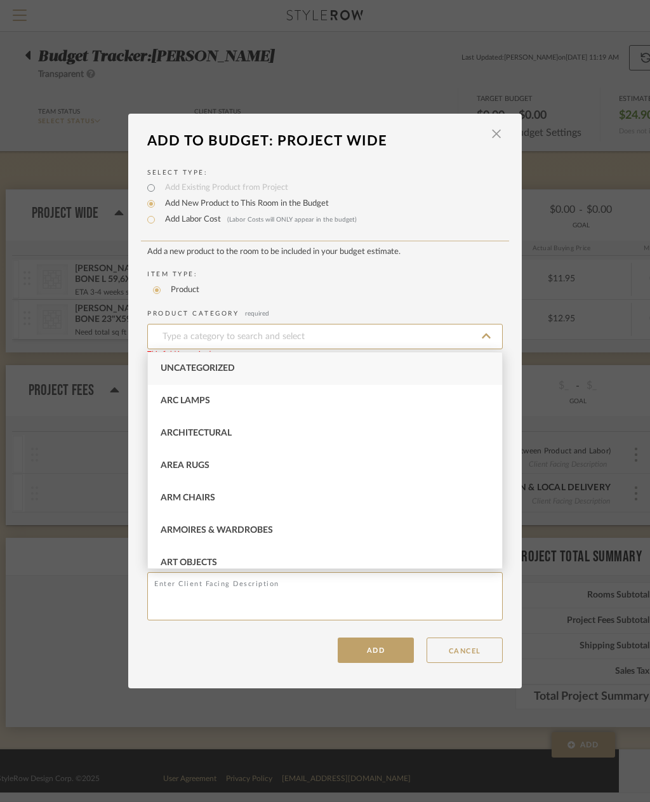
click at [203, 333] on input at bounding box center [325, 336] width 356 height 25
type input "T"
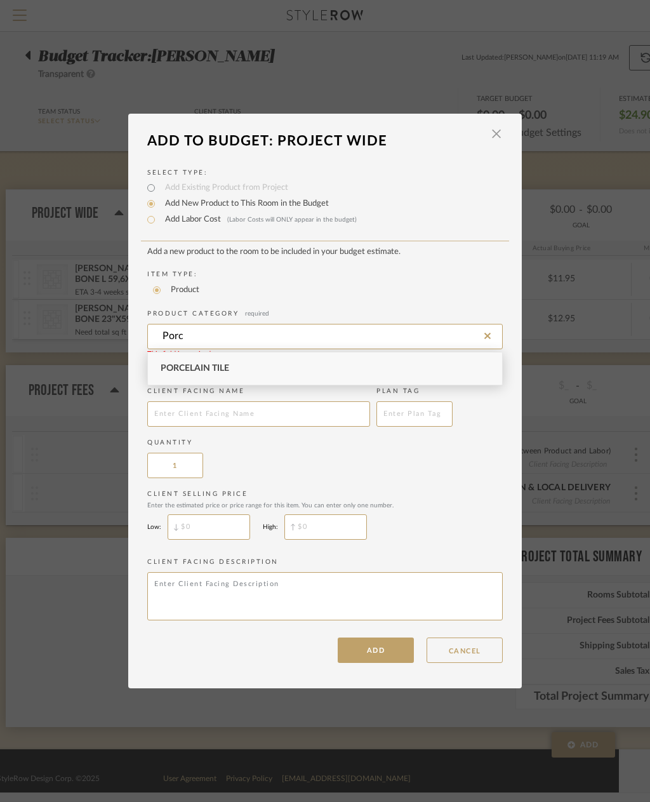
click at [253, 375] on div "Porcelain Tile" at bounding box center [325, 368] width 354 height 32
type input "Porcelain Tile"
click at [255, 410] on input "text" at bounding box center [258, 413] width 223 height 25
click at [196, 413] on input "text" at bounding box center [258, 413] width 223 height 25
paste input "CANAL TARANTO BONE 23"X59"(A) / O 100362289 Master Bathroom Accent wall"
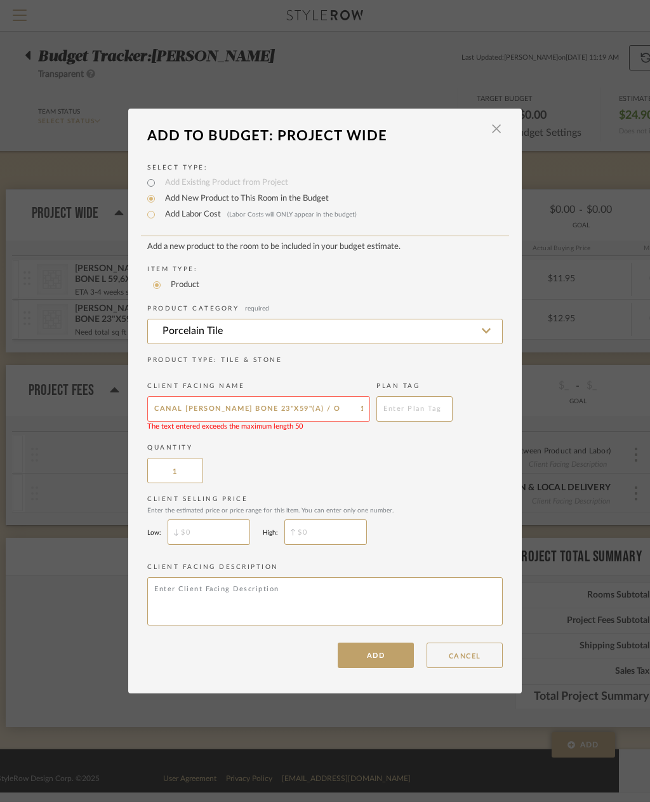
click at [197, 409] on input "CANAL TARANTO BONE 23"X59"(A) / O 100362289 Master Bathroom Accent wall" at bounding box center [258, 408] width 223 height 25
type input "CANAL TARANTO BONE 23"X59"(A) 100362289 Master Bathroom Accent wall"
click at [208, 534] on input "text" at bounding box center [209, 531] width 83 height 25
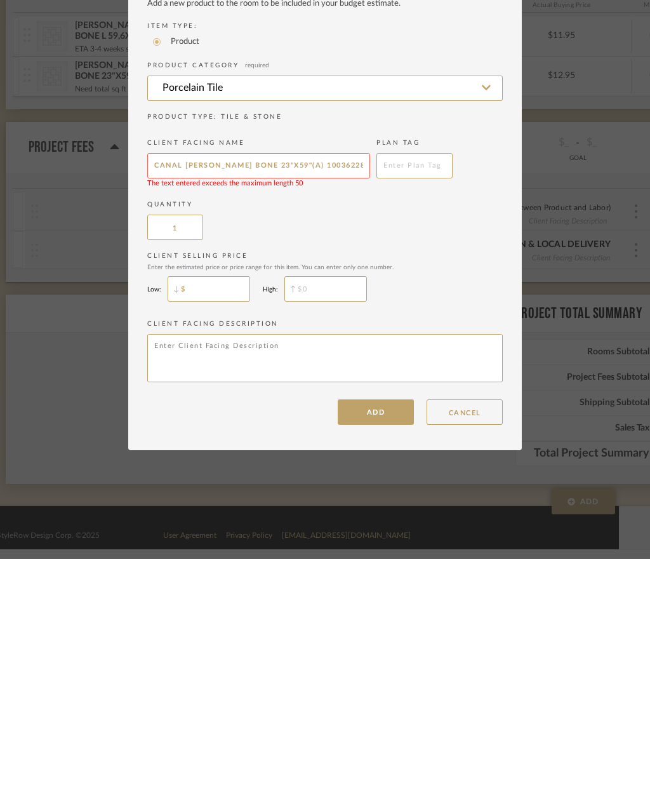
click at [204, 519] on input "$" at bounding box center [209, 531] width 83 height 25
click at [208, 519] on input "$" at bounding box center [209, 531] width 83 height 25
paste input "13.95"
type input "$13.95"
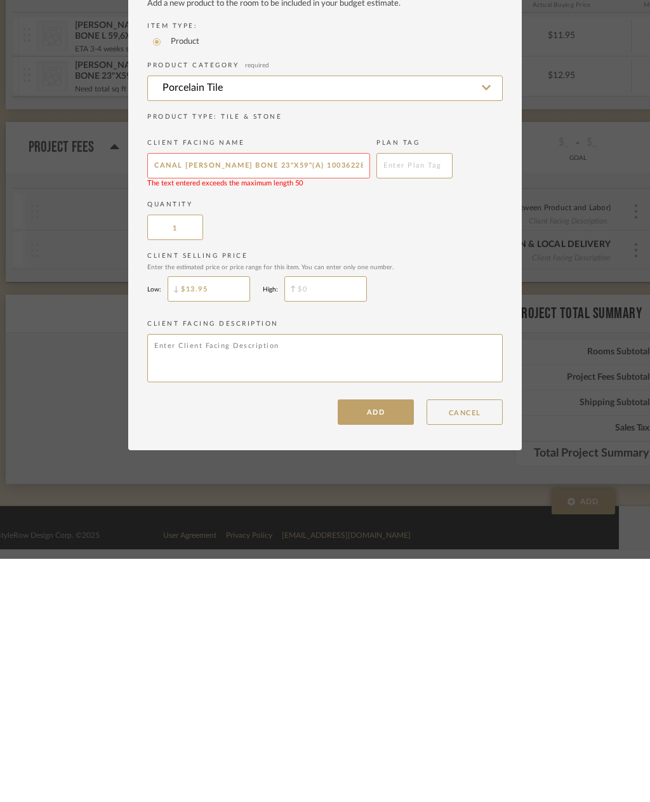
click at [253, 577] on textarea at bounding box center [325, 601] width 356 height 48
type textarea "Total sq ft needed"
click at [389, 643] on button "ADD" at bounding box center [376, 655] width 76 height 25
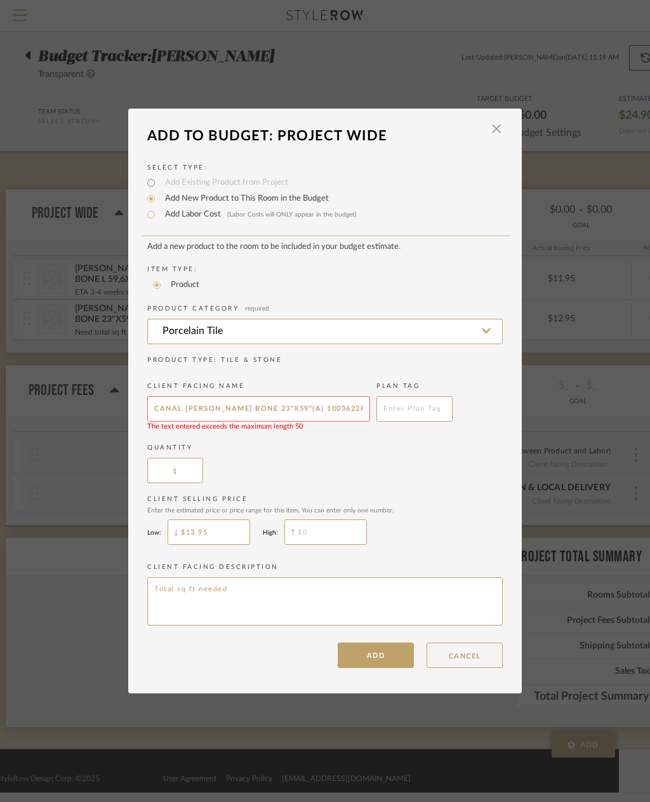
click at [350, 409] on input "CANAL TARANTO BONE 23"X59"(A) 100362289 Master Bathroom Accent wall" at bounding box center [258, 408] width 223 height 25
click at [298, 409] on input "CANAL TARANTO BONE 23"X59"(A) 100362289 Master Bathroom Accent wall" at bounding box center [258, 408] width 223 height 25
click at [300, 407] on input "CANAL TARANTO BONE 23"X59"(A) 100362289 Master Bathroom Accent wall" at bounding box center [258, 408] width 223 height 25
type input "CANAL TARANTO BONE 23"X59"(A) 100362289 Master Accent wall"
click at [420, 413] on input "text" at bounding box center [415, 408] width 76 height 25
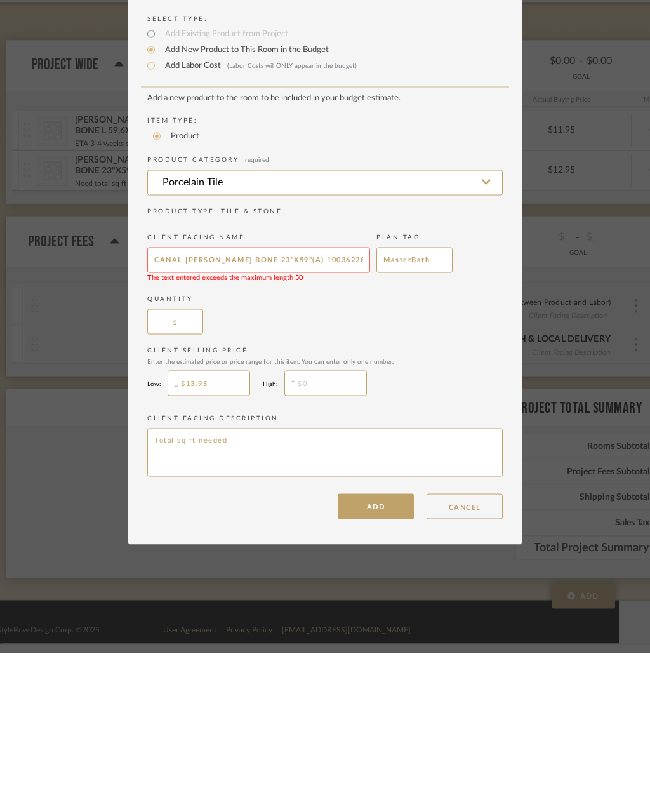
type input "MasterBath"
click at [383, 643] on button "ADD" at bounding box center [376, 655] width 76 height 25
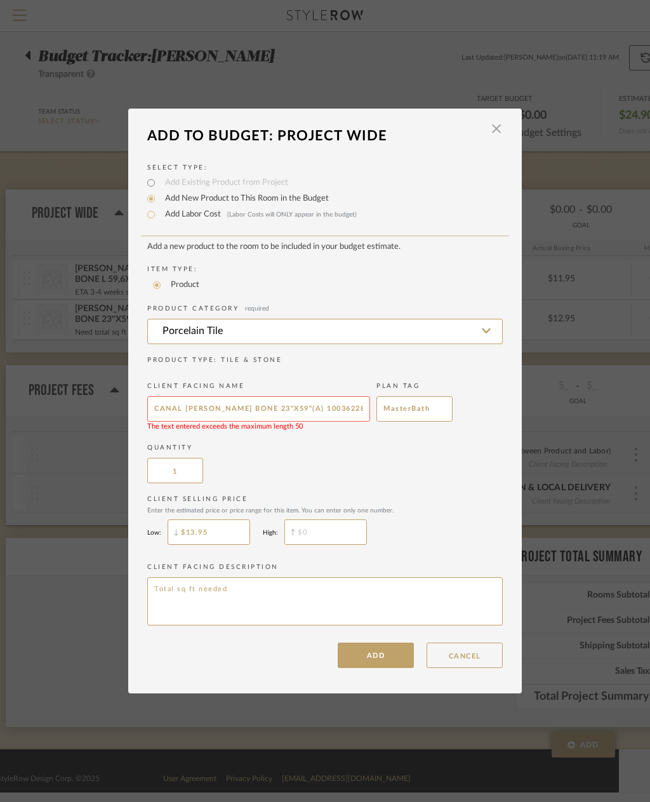
click at [333, 410] on input "CANAL TARANTO BONE 23"X59"(A) 100362289 Master Accent wall" at bounding box center [258, 408] width 223 height 25
click at [351, 412] on input "CANAL TARANTO BONE 23"X59"(A) 100362289 Master Accent wall" at bounding box center [258, 408] width 223 height 25
click at [363, 410] on input "CANAL TARANTO BONE 23"X59"(A) 100362289 Master Accent wall" at bounding box center [258, 408] width 223 height 25
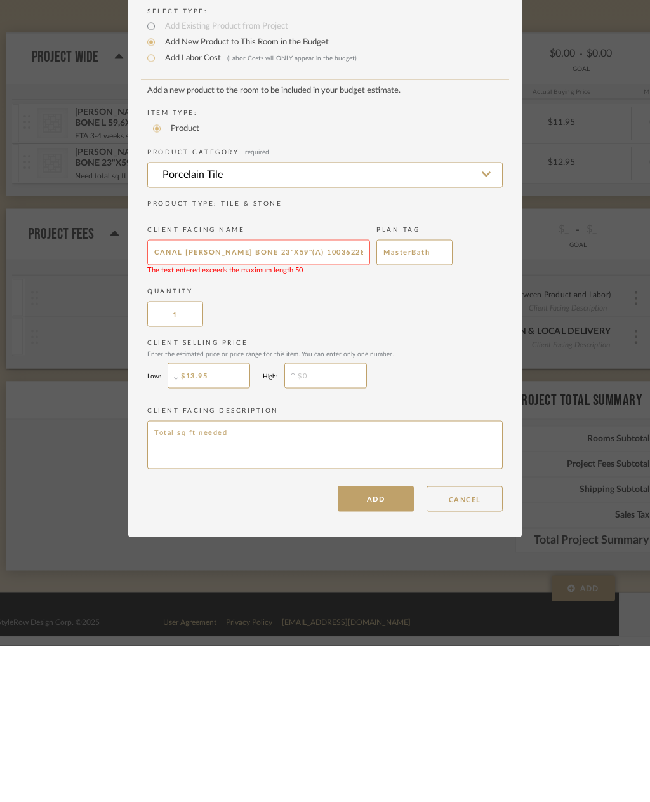
type input "CANAL TARANTO BONE 23"X59"(A) 100362289 Accent wall"
click at [390, 643] on button "ADD" at bounding box center [376, 655] width 76 height 25
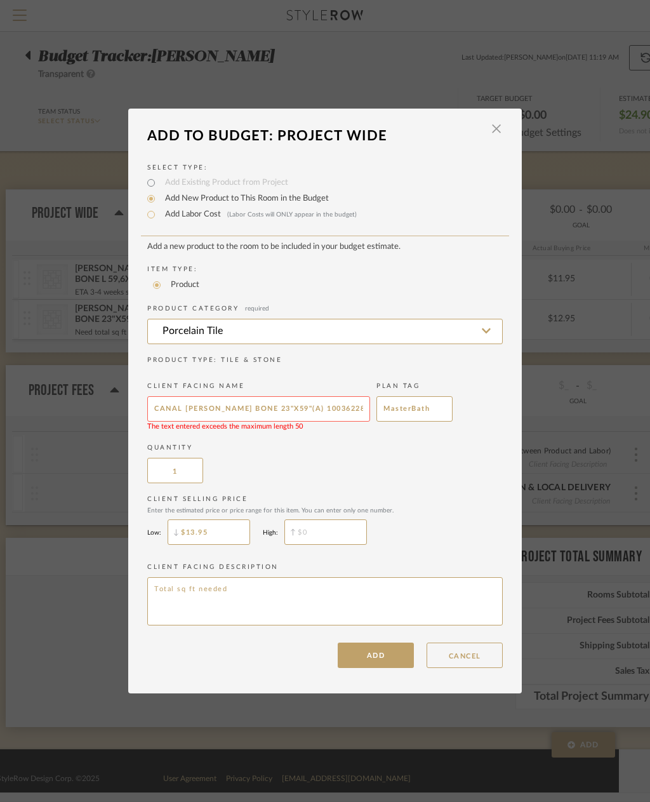
click at [164, 404] on input "CANAL TARANTO BONE 23"X59"(A) 100362289 Accent wall" at bounding box center [258, 408] width 223 height 25
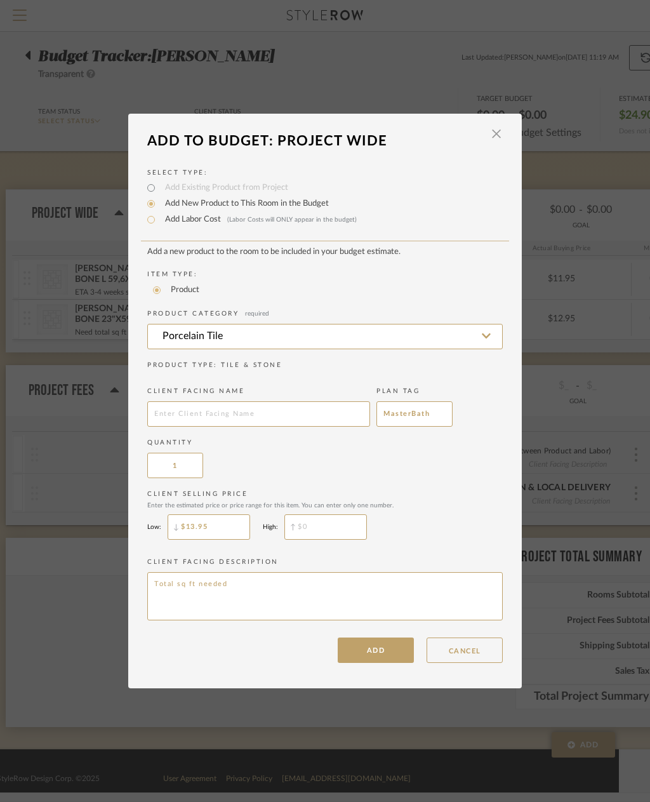
paste input "CANAL TARANTO BONE 23"X59"(A) 100362289 Accent wall"
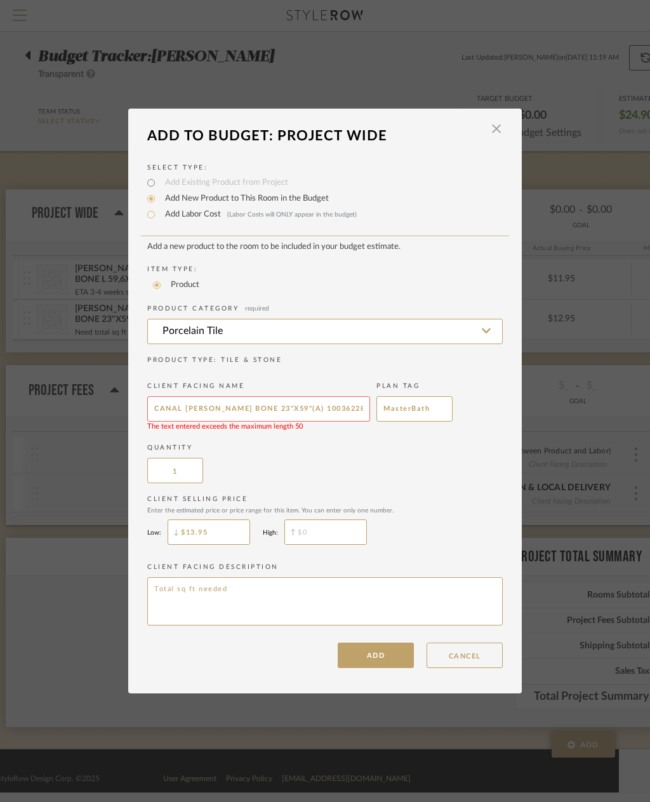
click at [194, 408] on input "CANAL TARANTO BONE 23"X59"(A) 100362289 Accent wall" at bounding box center [258, 408] width 223 height 25
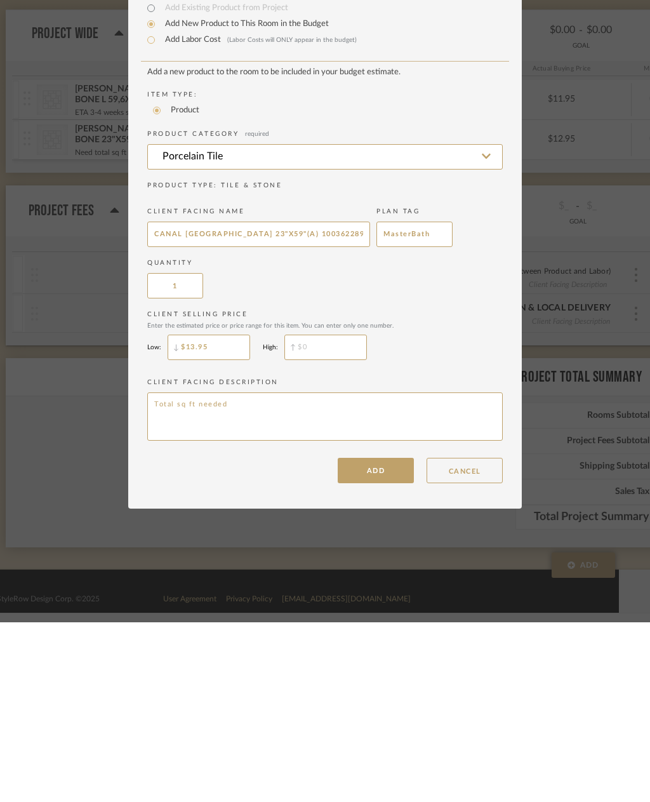
type input "CANAL TARANTOBONE 23"X59"(A) 100362289 Accent wall"
click at [385, 638] on button "ADD" at bounding box center [376, 650] width 76 height 25
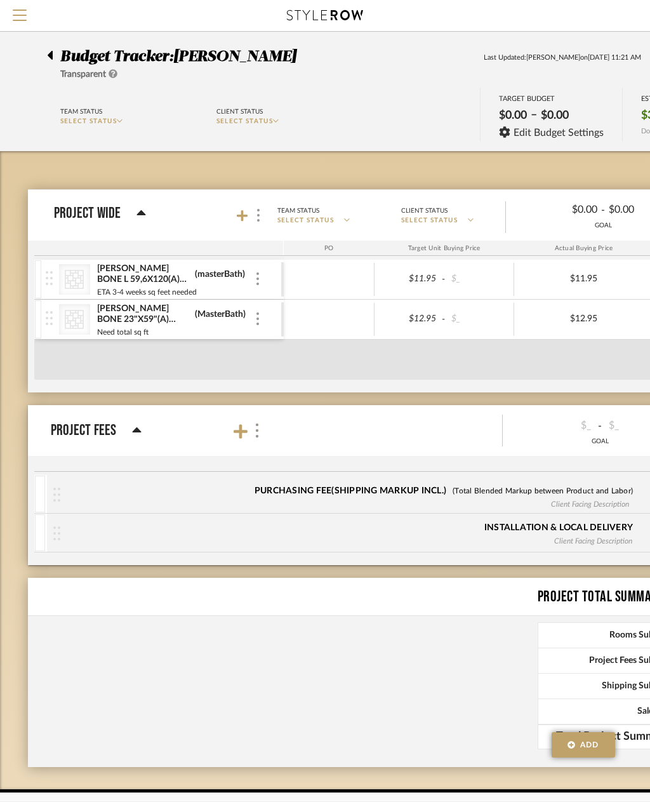
scroll to position [0, 22]
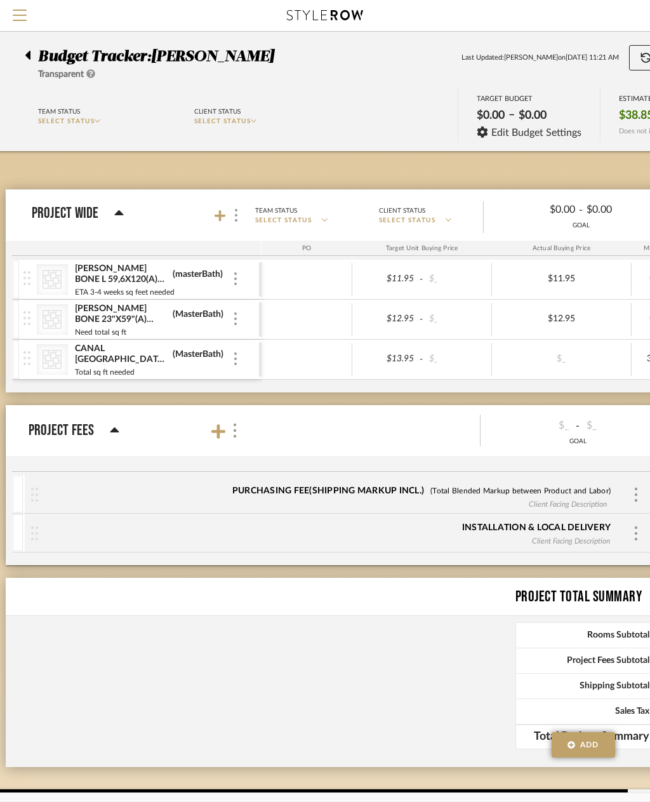
click at [563, 363] on div "$_" at bounding box center [561, 359] width 70 height 18
click at [551, 362] on input at bounding box center [561, 359] width 70 height 18
click at [561, 361] on input at bounding box center [561, 359] width 70 height 18
type input "23"
click at [566, 361] on div "$23.00" at bounding box center [561, 359] width 70 height 18
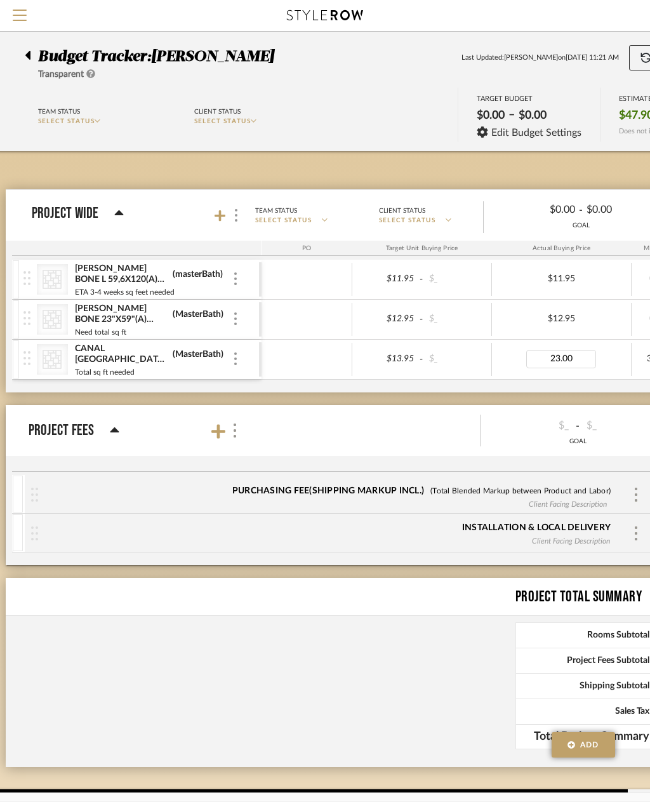
click at [566, 366] on input "23.00" at bounding box center [561, 359] width 70 height 18
type input "1"
click at [558, 361] on input at bounding box center [561, 359] width 70 height 18
click at [565, 358] on input at bounding box center [561, 359] width 70 height 18
paste input "13.95"
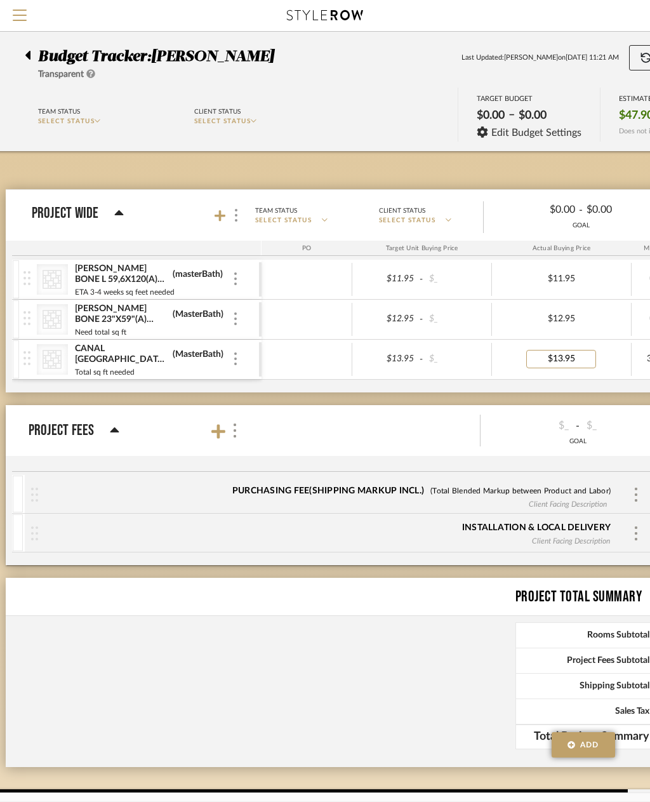
type input "13.95"
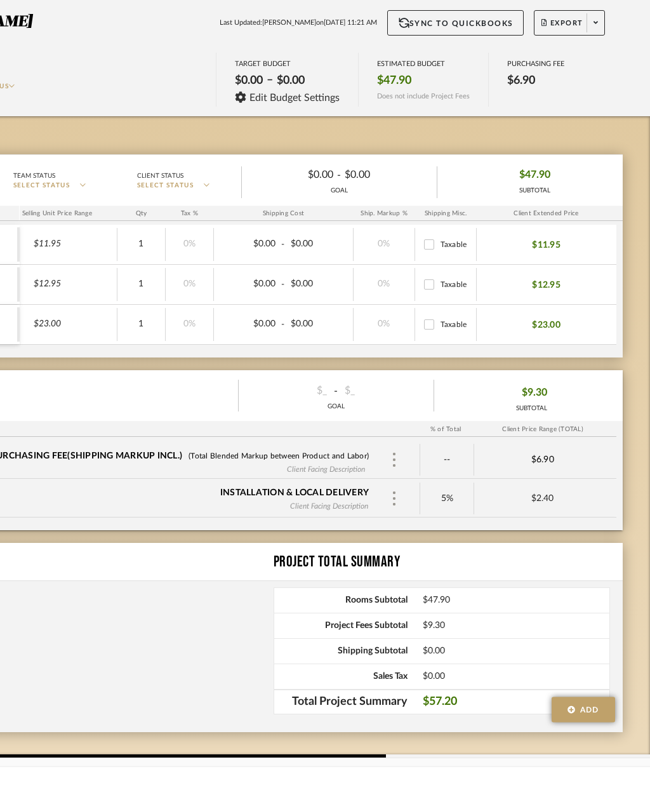
scroll to position [5, 264]
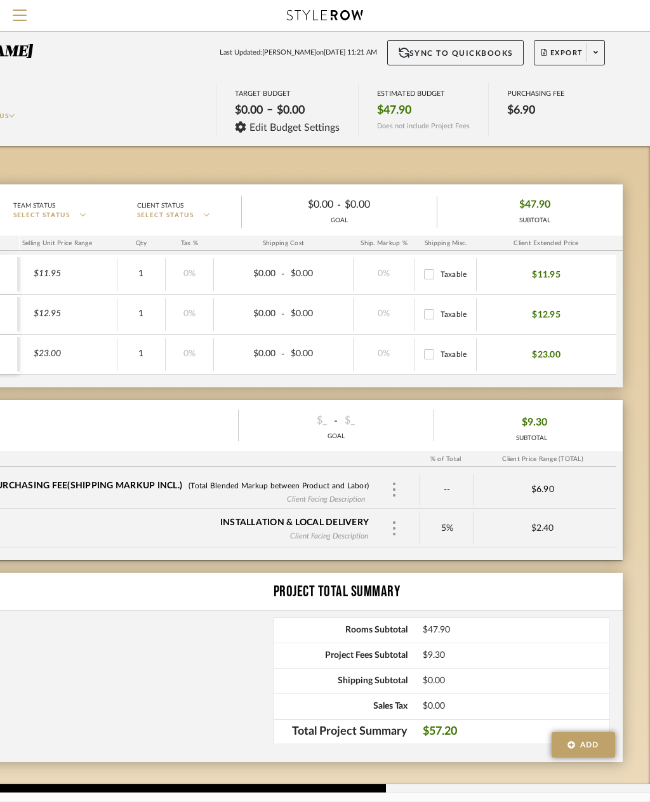
click at [166, 728] on div "Project Total Summary Rooms Subtotal $47.90 Project Fees Subtotal $9.30 Shippin…" at bounding box center [193, 667] width 859 height 189
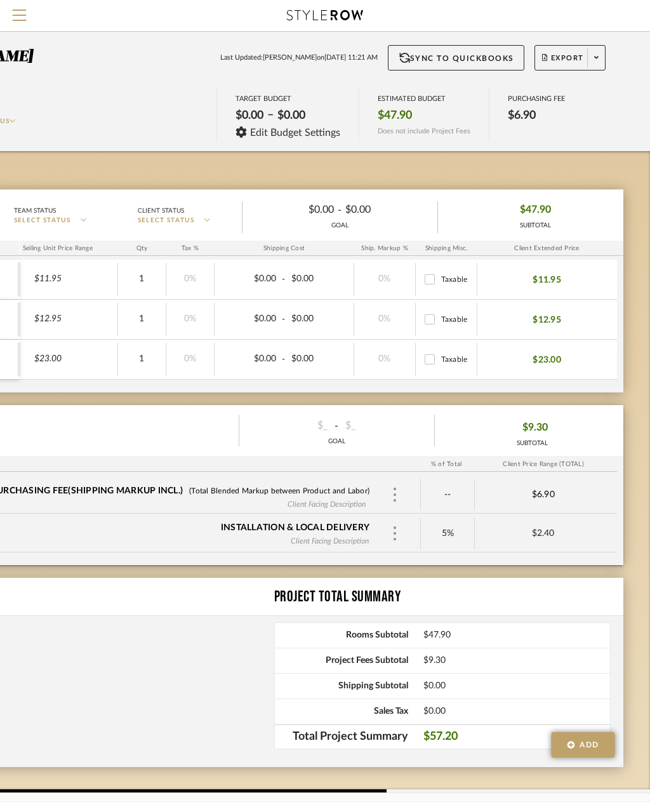
scroll to position [0, 264]
click at [595, 55] on icon at bounding box center [596, 57] width 4 height 7
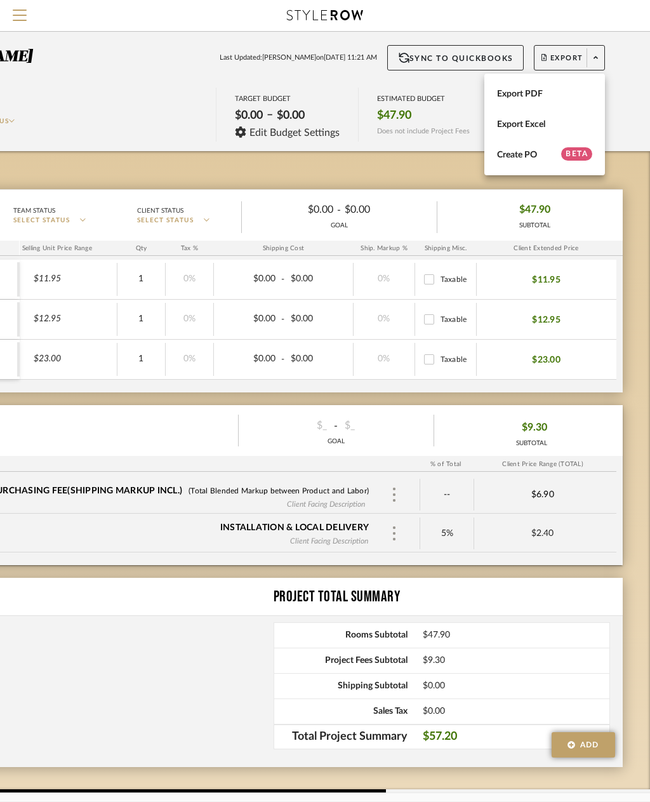
click at [634, 105] on div at bounding box center [325, 401] width 650 height 802
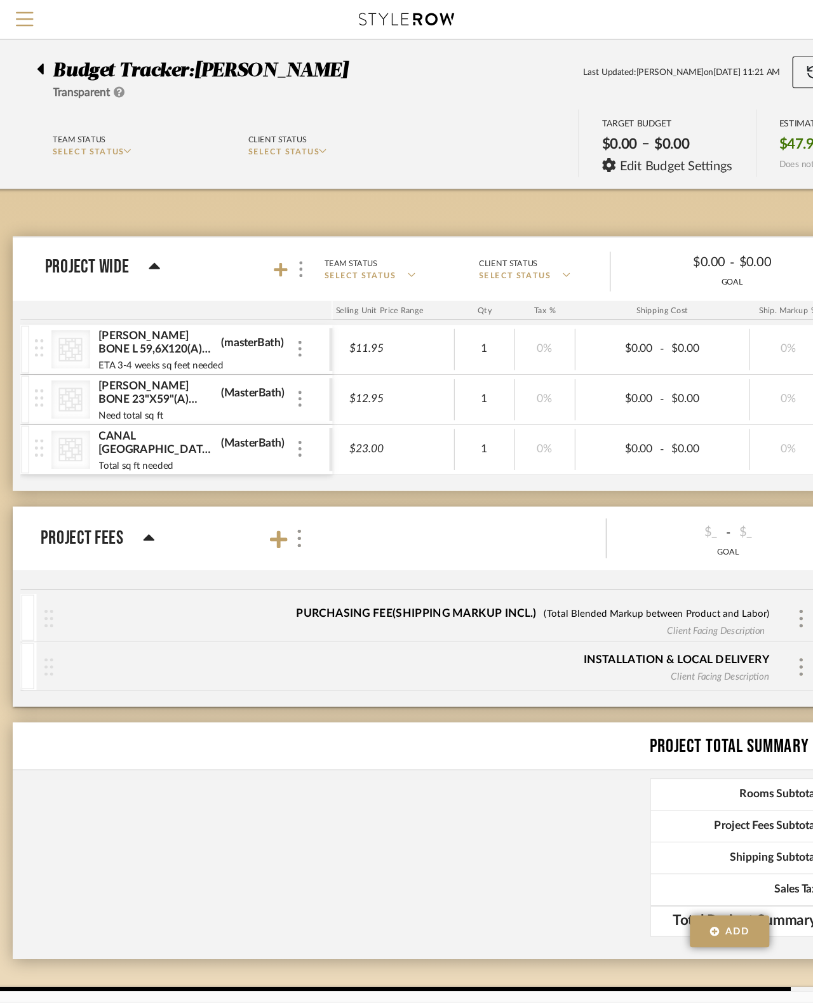
scroll to position [0, 0]
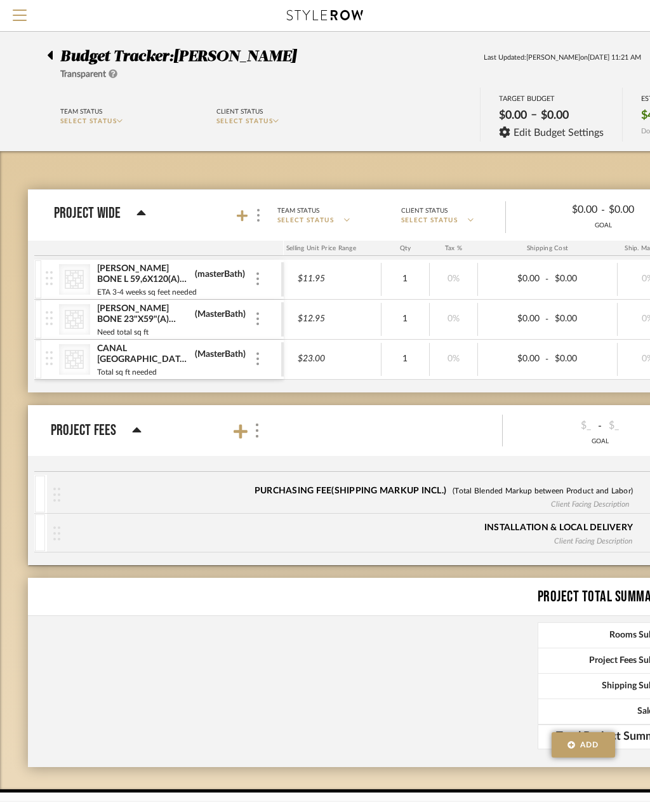
click at [138, 214] on icon at bounding box center [141, 212] width 9 height 5
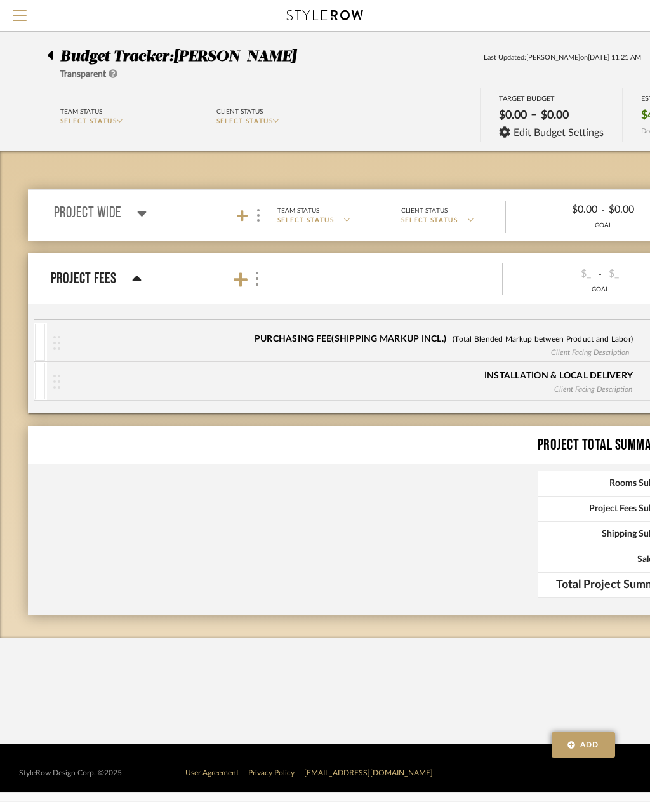
click at [140, 208] on icon at bounding box center [142, 213] width 10 height 15
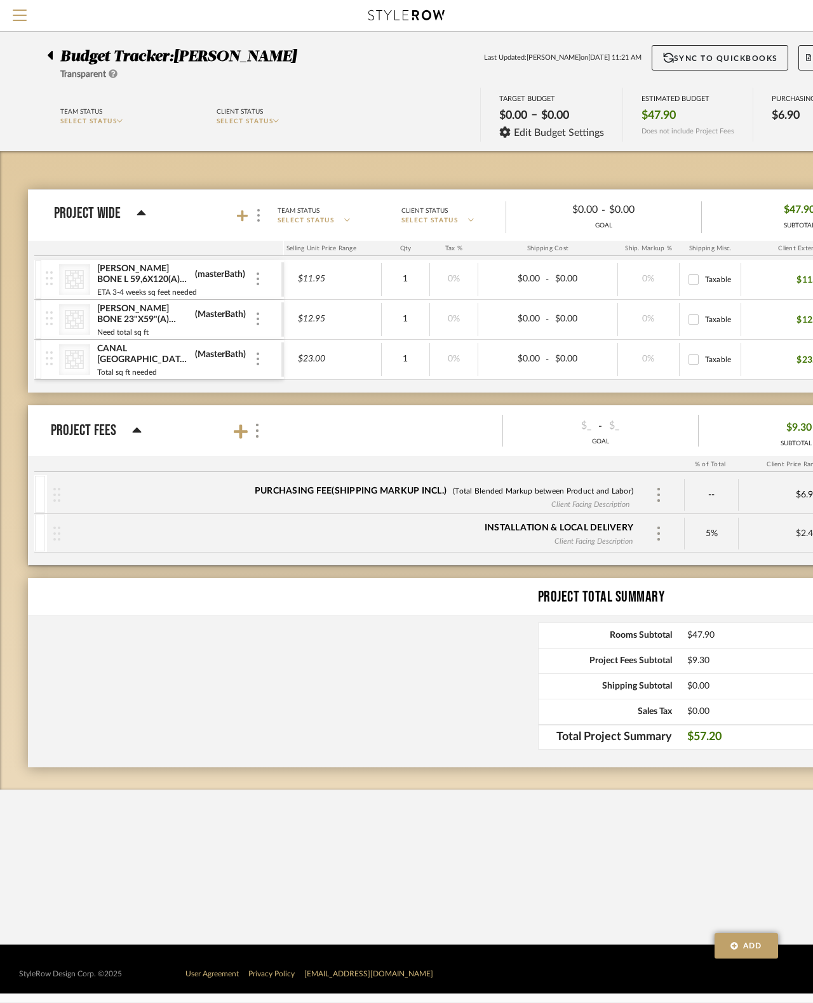
click at [57, 49] on div at bounding box center [53, 52] width 13 height 15
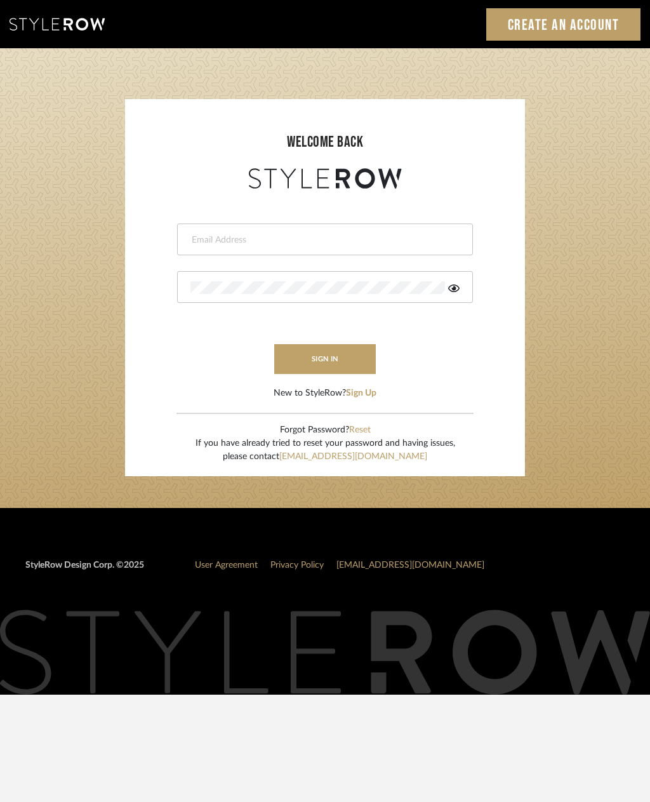
click at [328, 241] on input "email" at bounding box center [324, 240] width 266 height 13
type input "[PERSON_NAME][EMAIL_ADDRESS][DOMAIN_NAME]"
click at [342, 363] on button "sign in" at bounding box center [325, 359] width 102 height 30
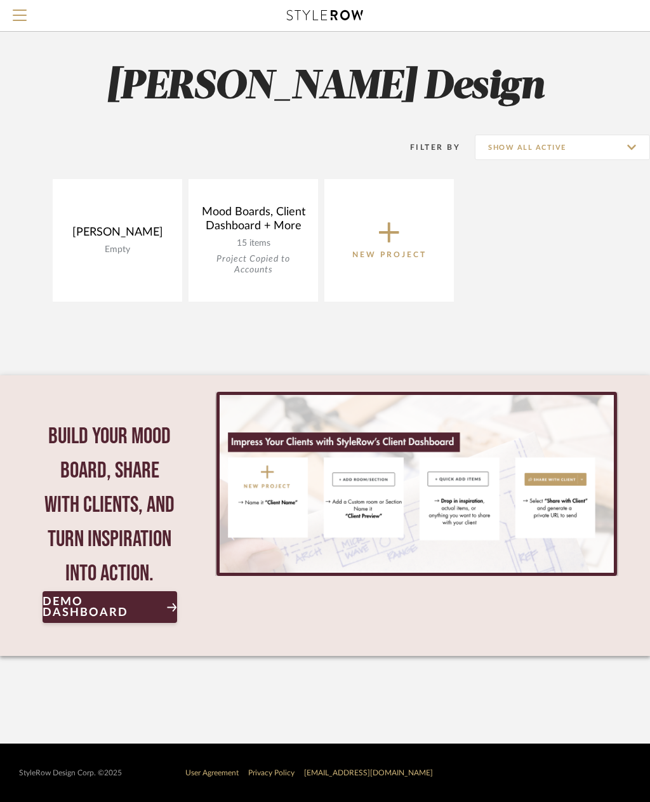
click at [0, 0] on link "Open Project" at bounding box center [0, 0] width 0 height 0
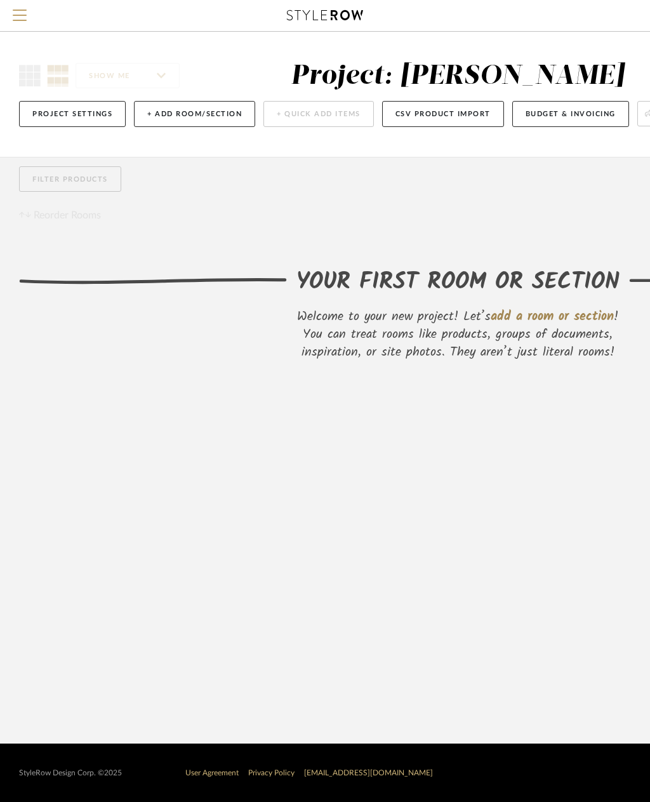
click at [221, 110] on button "+ Add Room/Section" at bounding box center [194, 114] width 121 height 26
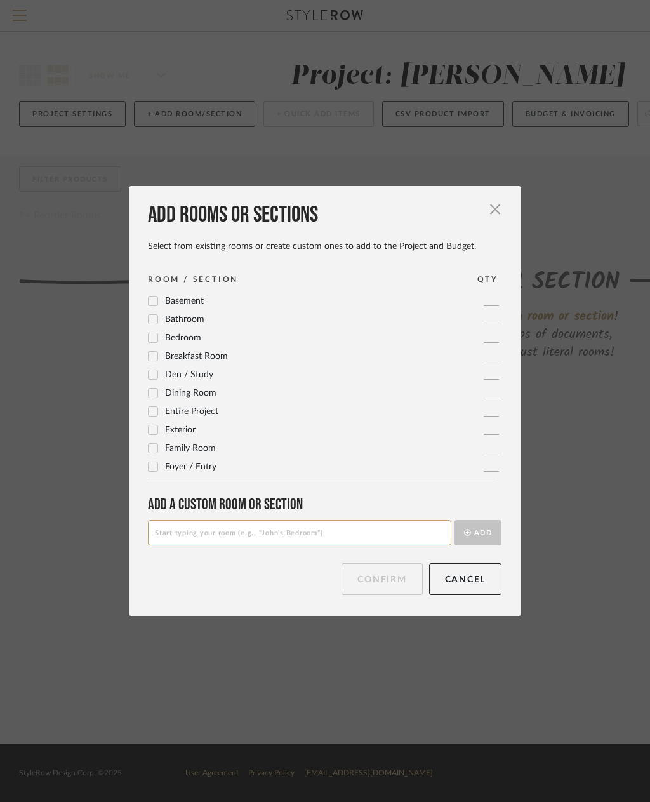
click at [157, 314] on div at bounding box center [153, 319] width 10 height 10
checkbox input "true"
click at [213, 432] on span "Primary Bathroom" at bounding box center [201, 429] width 72 height 9
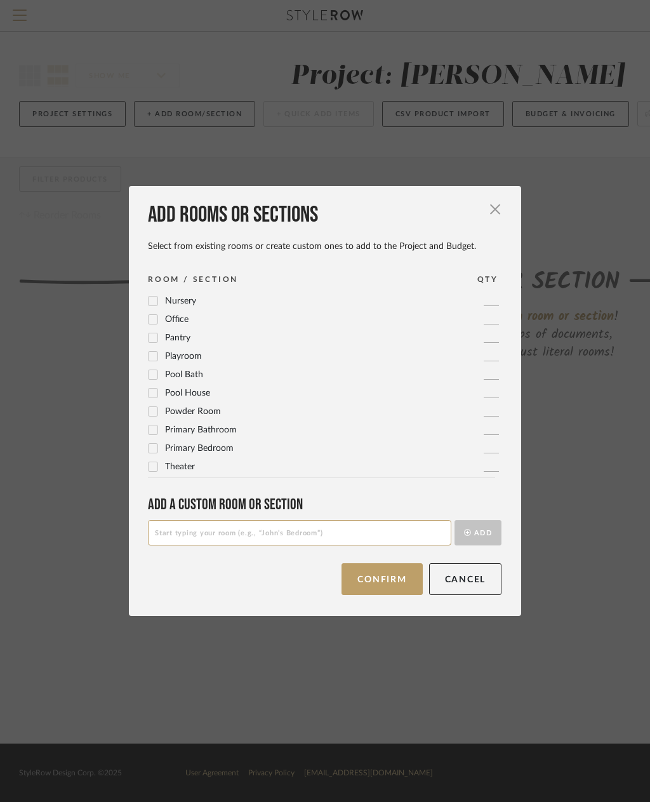
checkbox input "true"
click at [398, 582] on button "Next" at bounding box center [393, 579] width 59 height 32
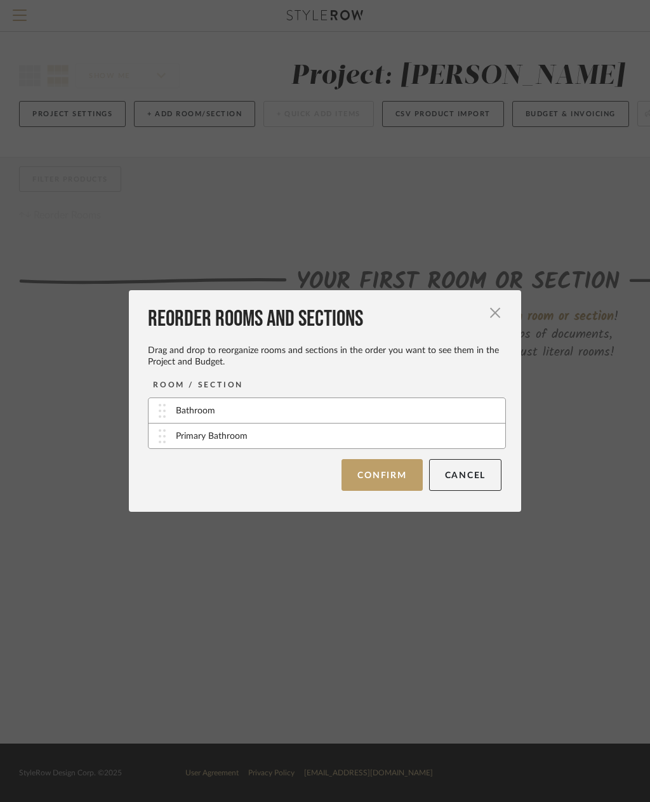
click at [392, 476] on button "Confirm" at bounding box center [382, 475] width 81 height 32
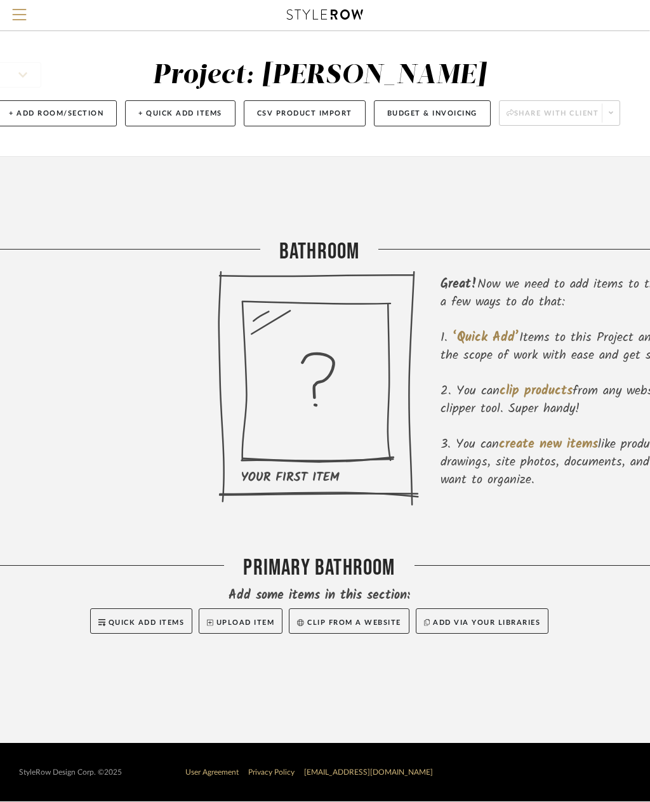
scroll to position [0, 138]
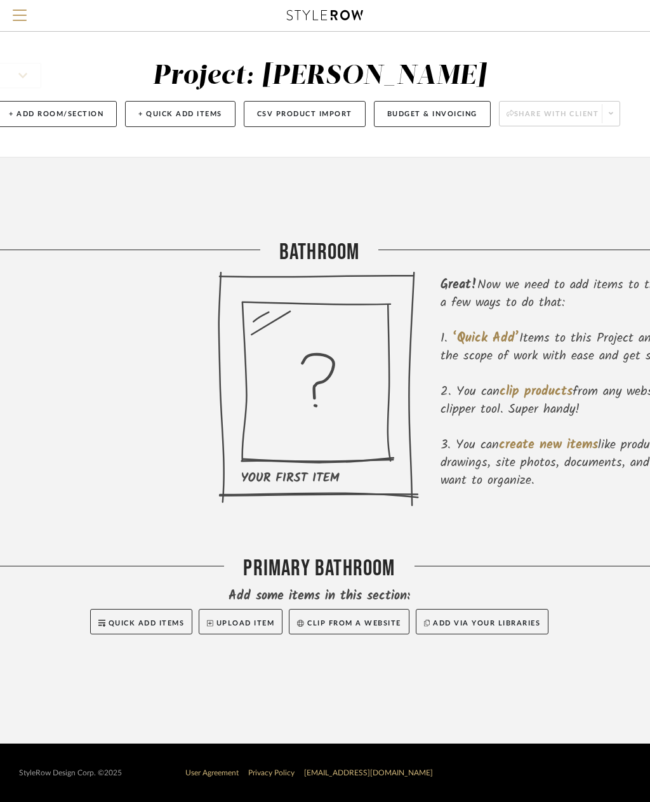
click at [377, 623] on button "Clip from a website" at bounding box center [349, 621] width 120 height 25
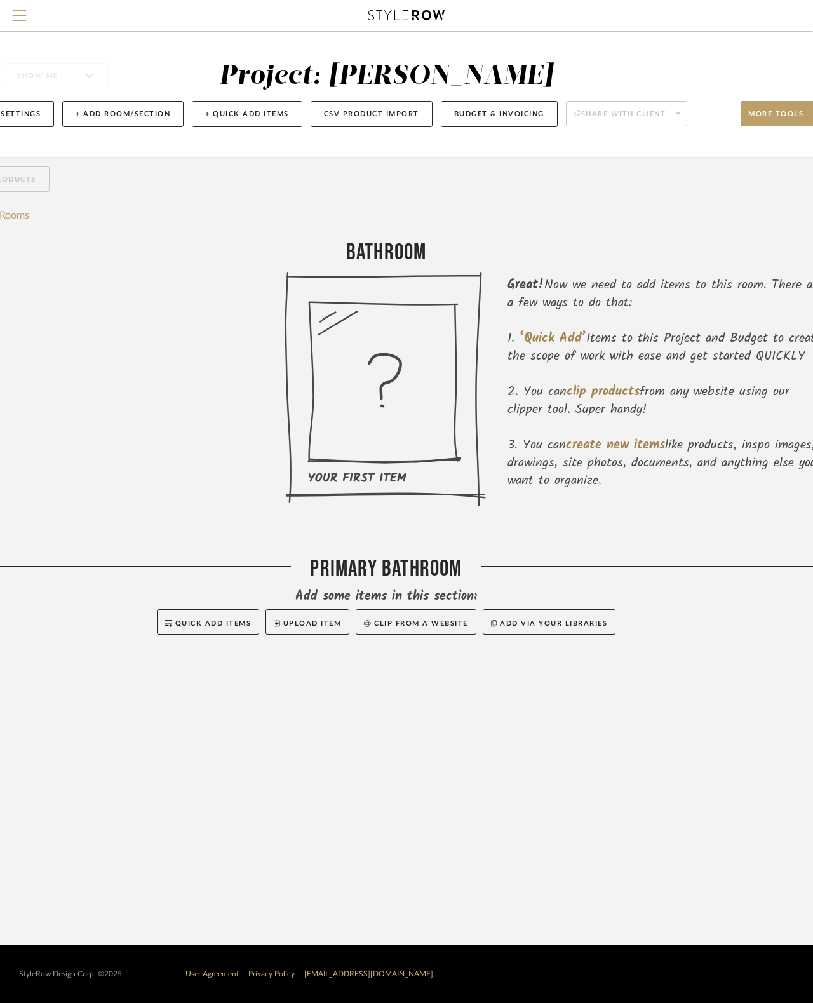
scroll to position [0, 0]
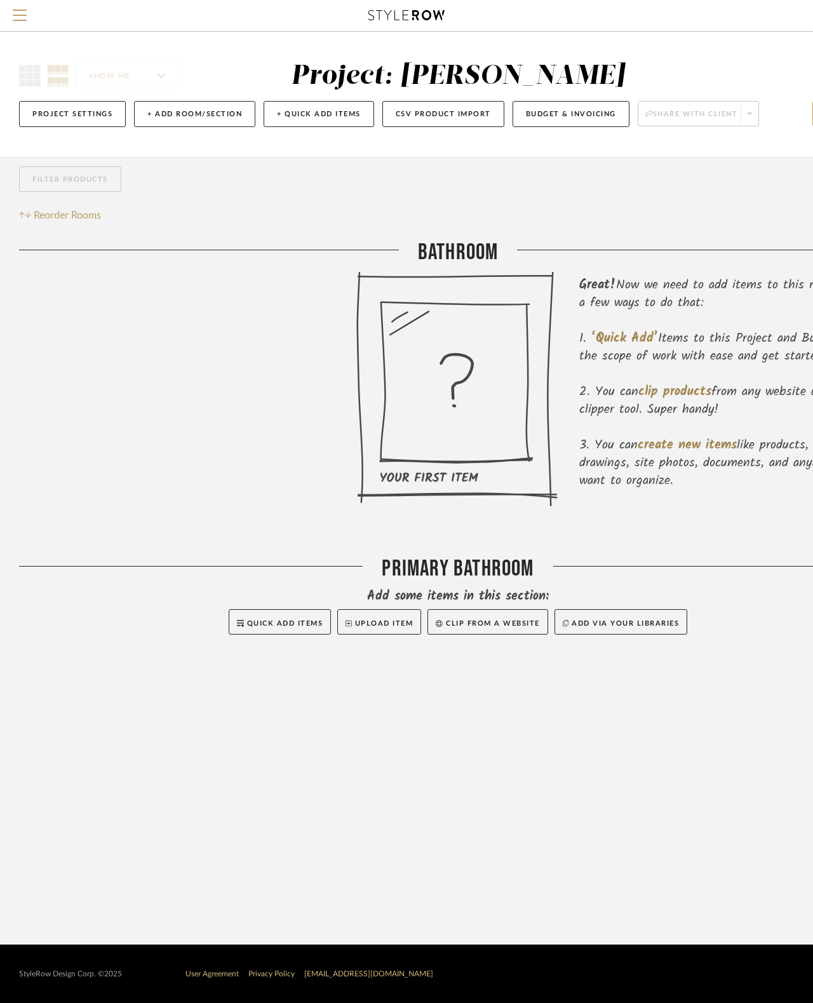
click at [498, 348] on icon at bounding box center [456, 389] width 201 height 236
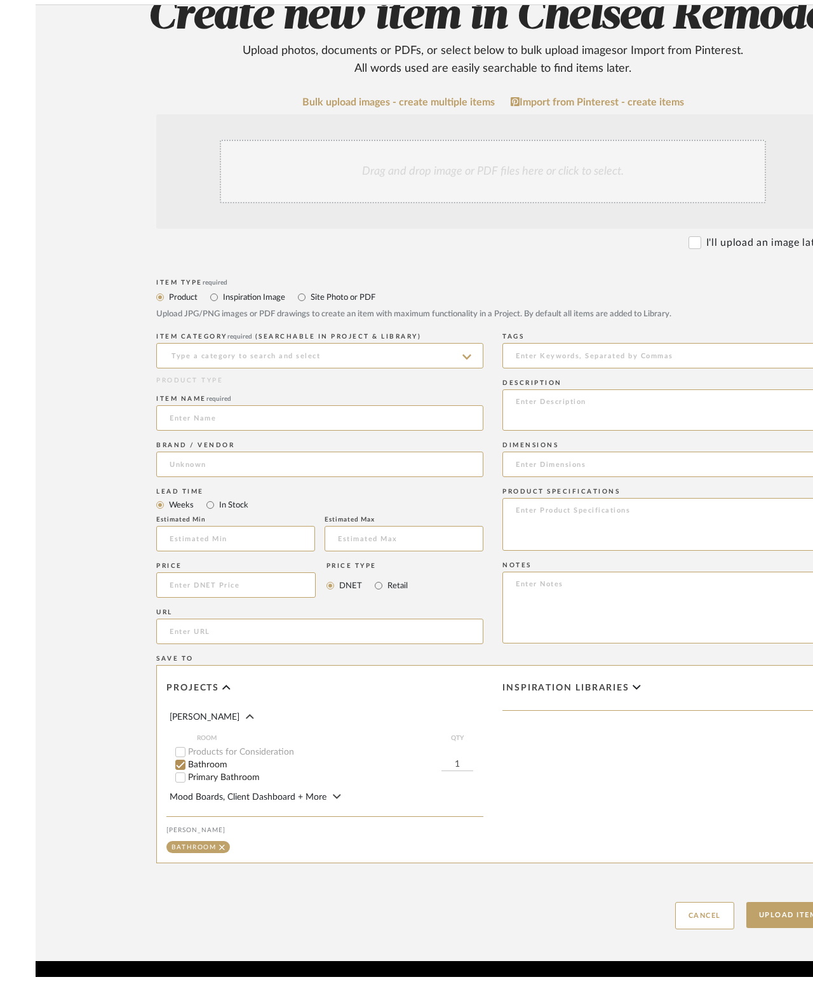
scroll to position [76, 0]
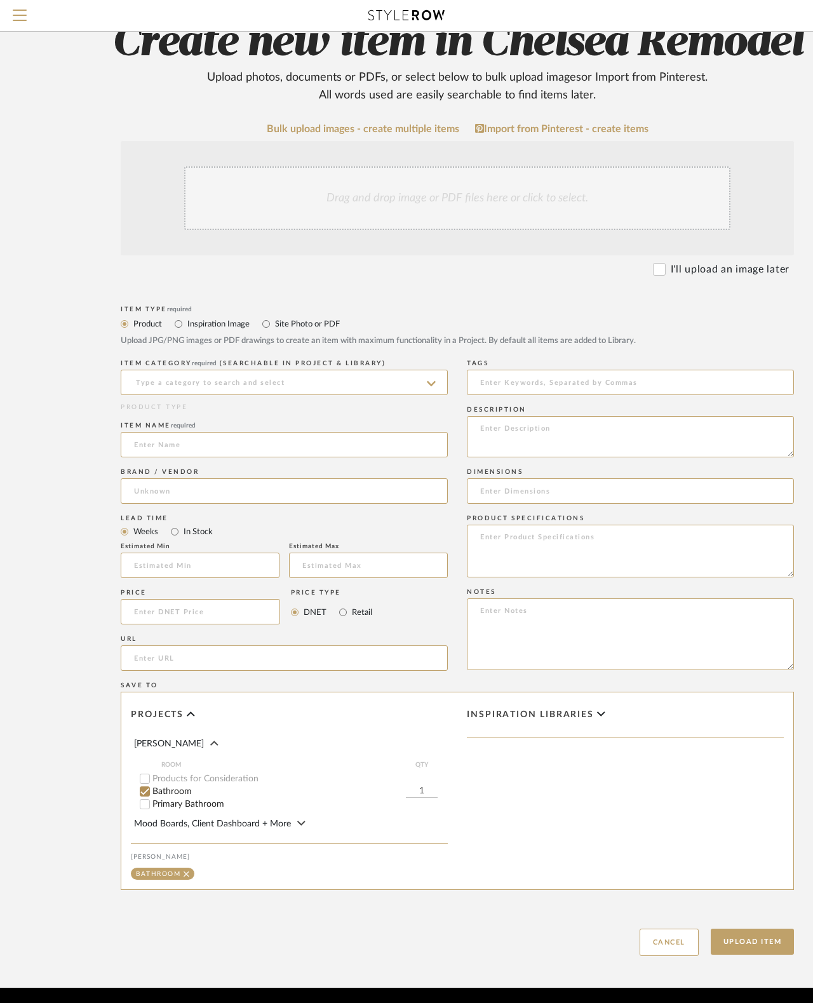
click at [274, 801] on span "Mood Boards, Client Dashboard + More" at bounding box center [212, 823] width 157 height 9
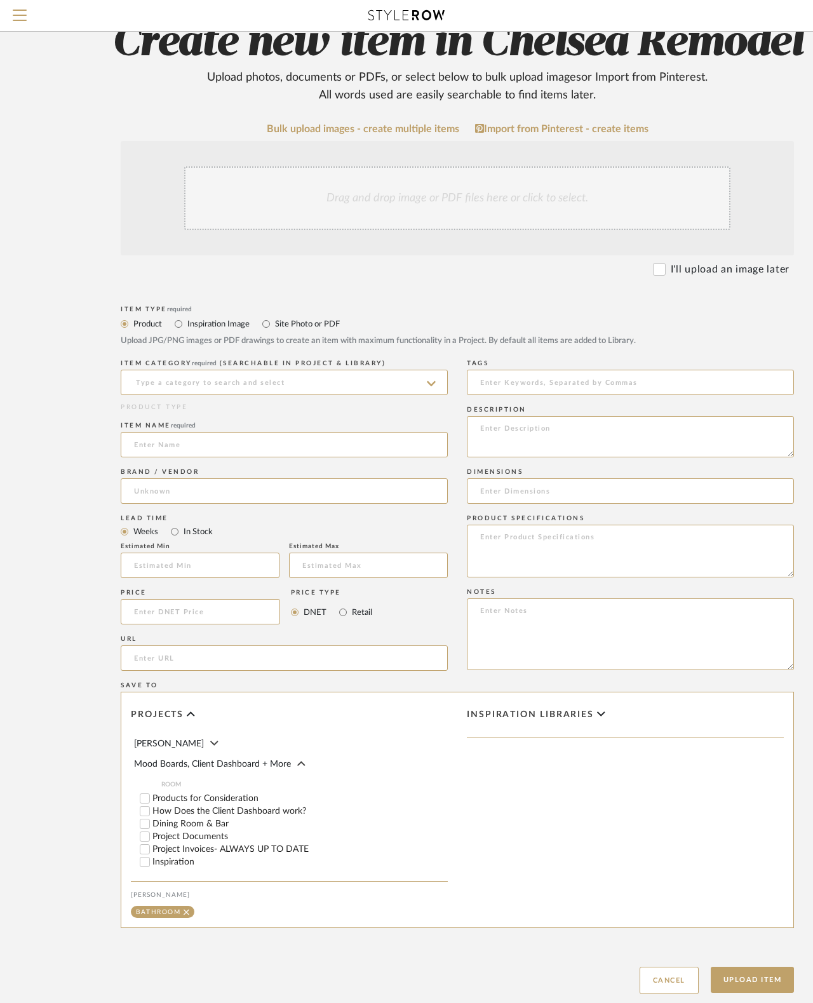
click at [155, 801] on label "Project Documents" at bounding box center [299, 836] width 295 height 9
click at [151, 801] on input "Project Documents" at bounding box center [144, 836] width 13 height 13
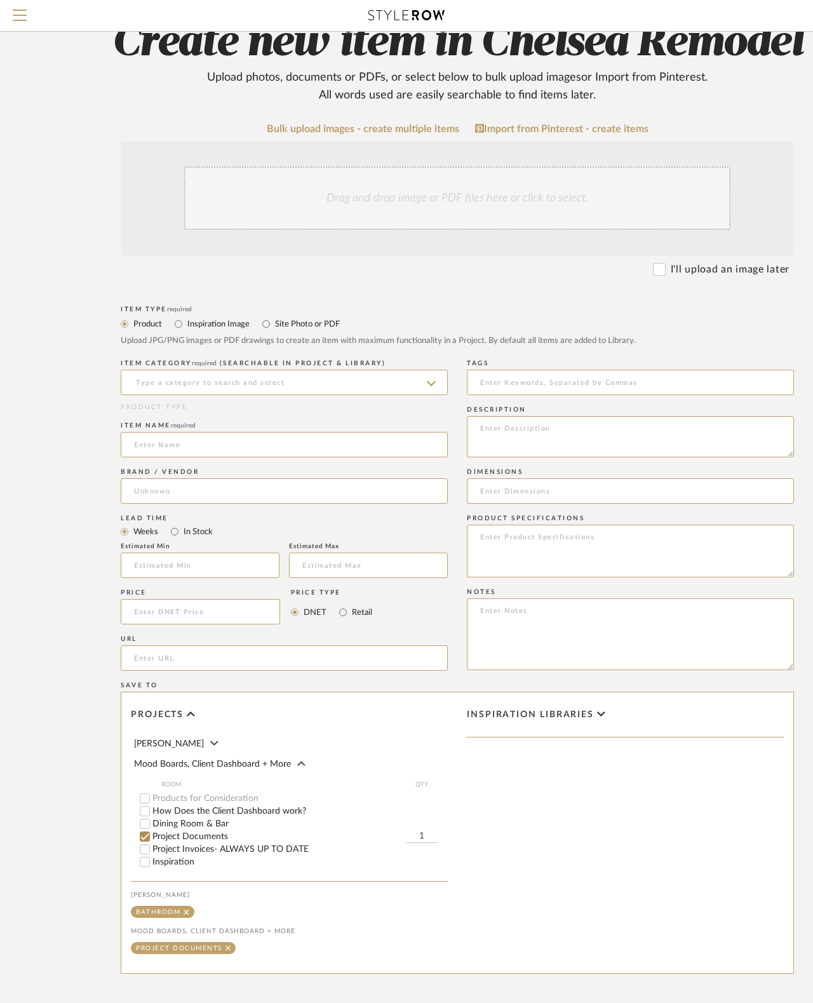
click at [556, 201] on div "Drag and drop image or PDF files here or click to select." at bounding box center [457, 198] width 546 height 64
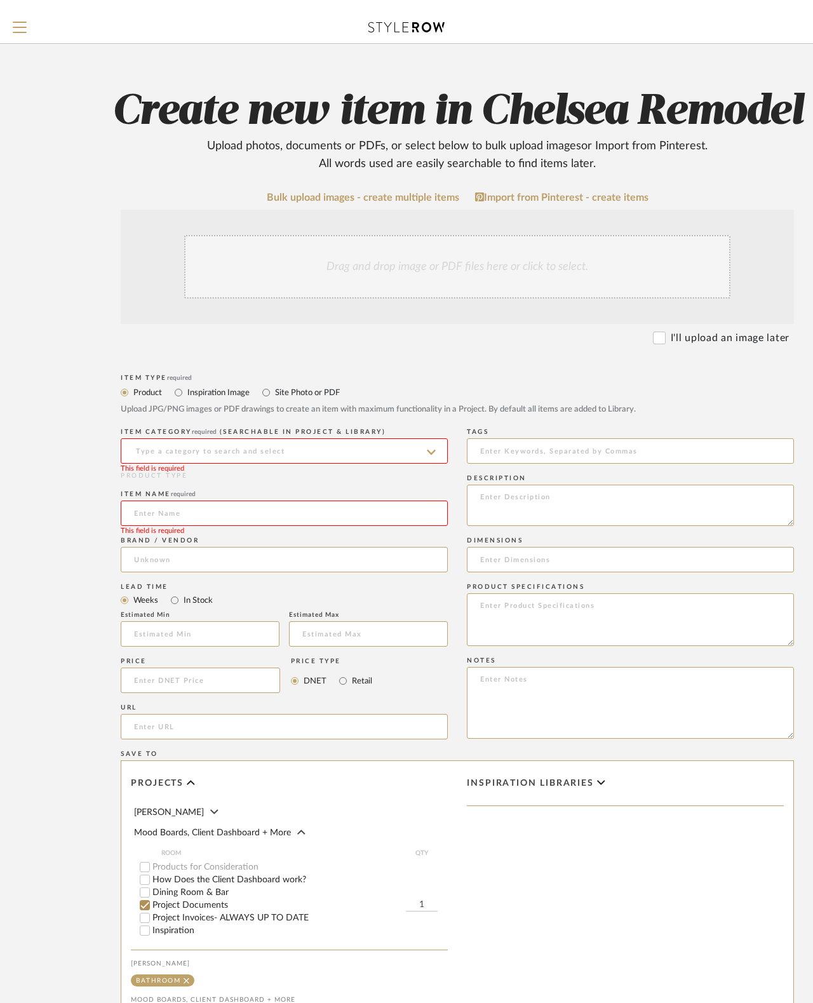
scroll to position [0, 0]
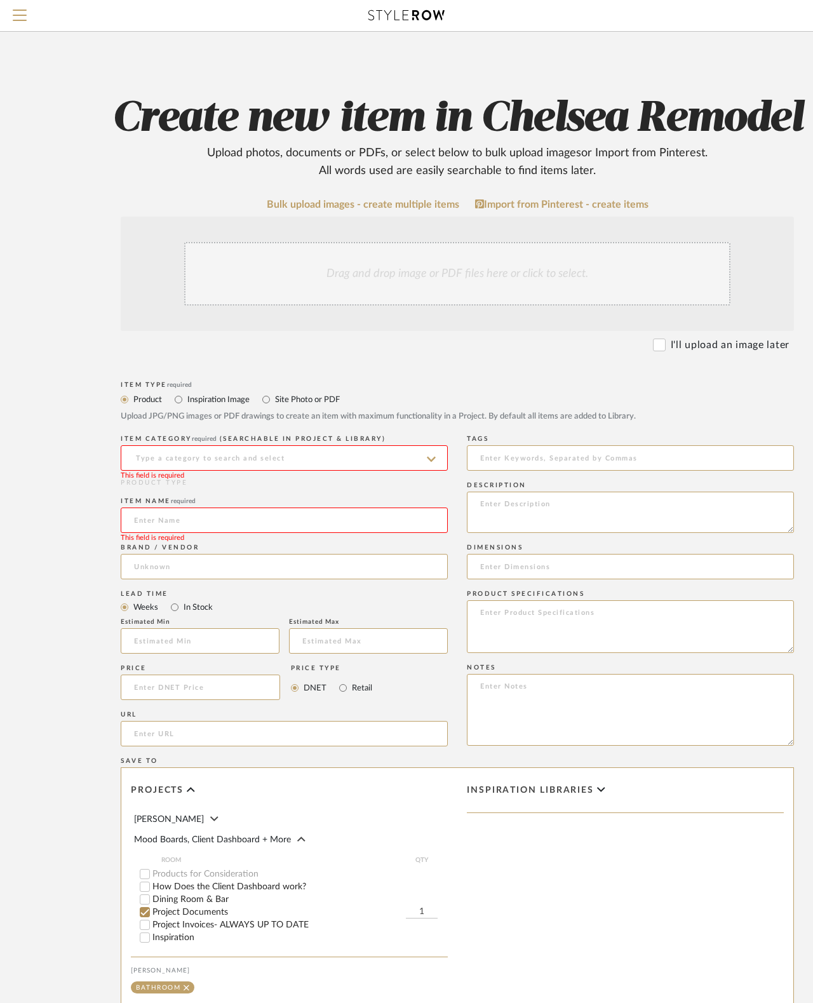
click at [419, 461] on input at bounding box center [284, 457] width 327 height 25
click at [315, 460] on input "Tile/" at bounding box center [284, 457] width 327 height 25
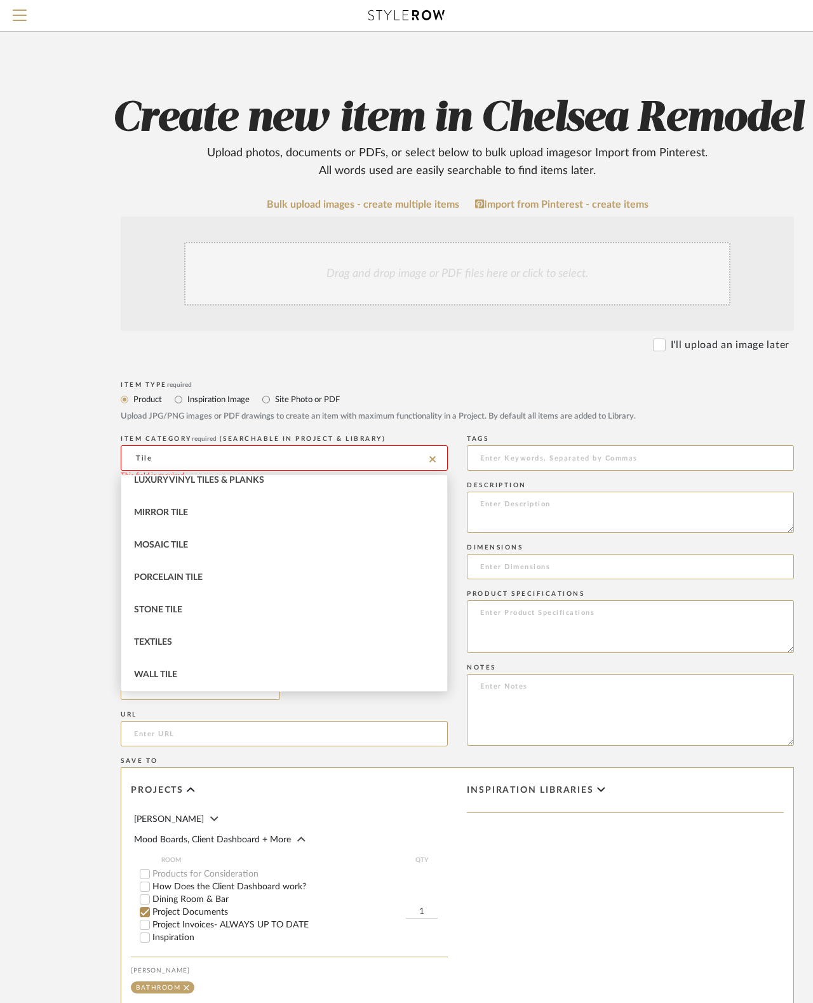
scroll to position [237, 0]
click at [196, 580] on span "Porcelain Tile" at bounding box center [168, 577] width 69 height 9
type input "Porcelain Tile"
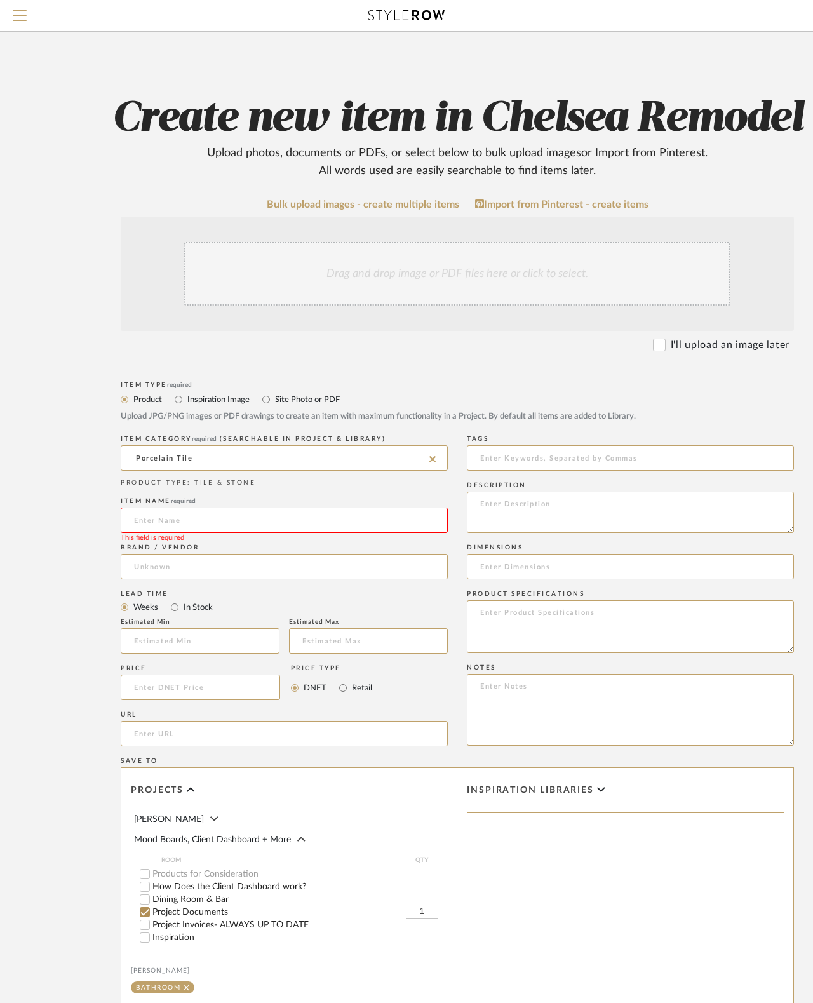
click at [340, 524] on input at bounding box center [284, 519] width 327 height 25
click at [180, 522] on input at bounding box center [284, 519] width 327 height 25
click at [150, 521] on input at bounding box center [284, 519] width 327 height 25
paste input "TARANTO BONE L 59,6X120(A) 100362067 Master Bahroom FLoor and shower floor"
type input "TARANTO BONE L 59,6X120(A) 100362067 Master Bahroom FLoor and shower floor"
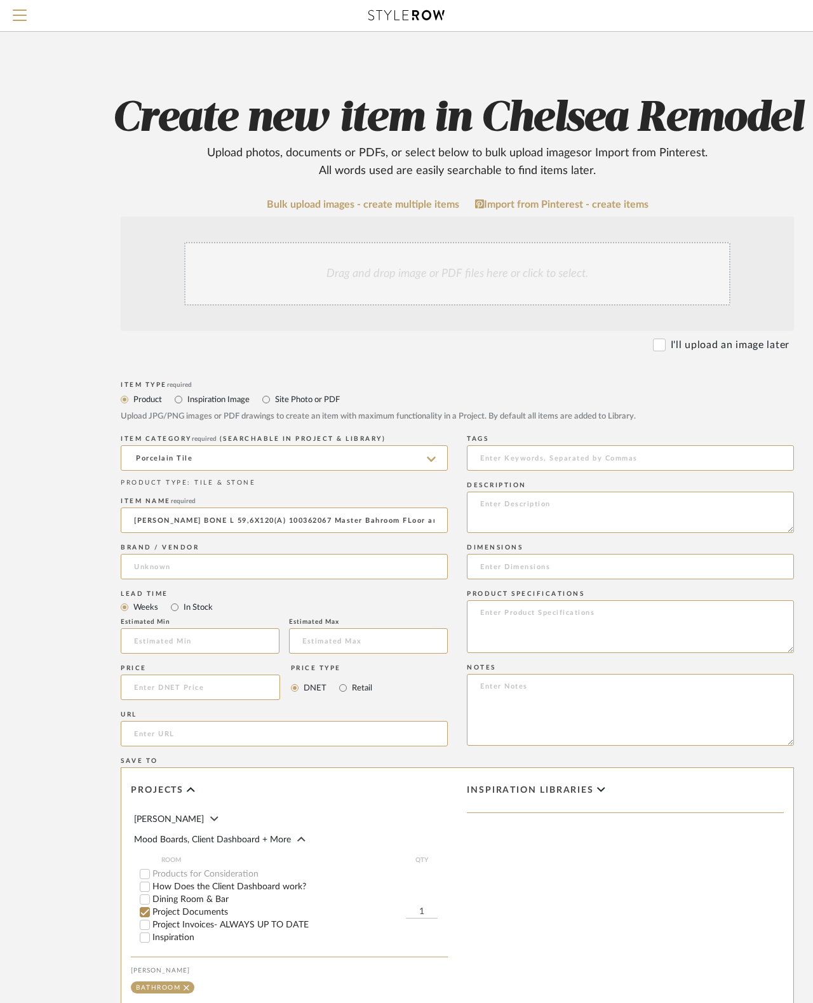
click at [285, 565] on input at bounding box center [284, 566] width 327 height 25
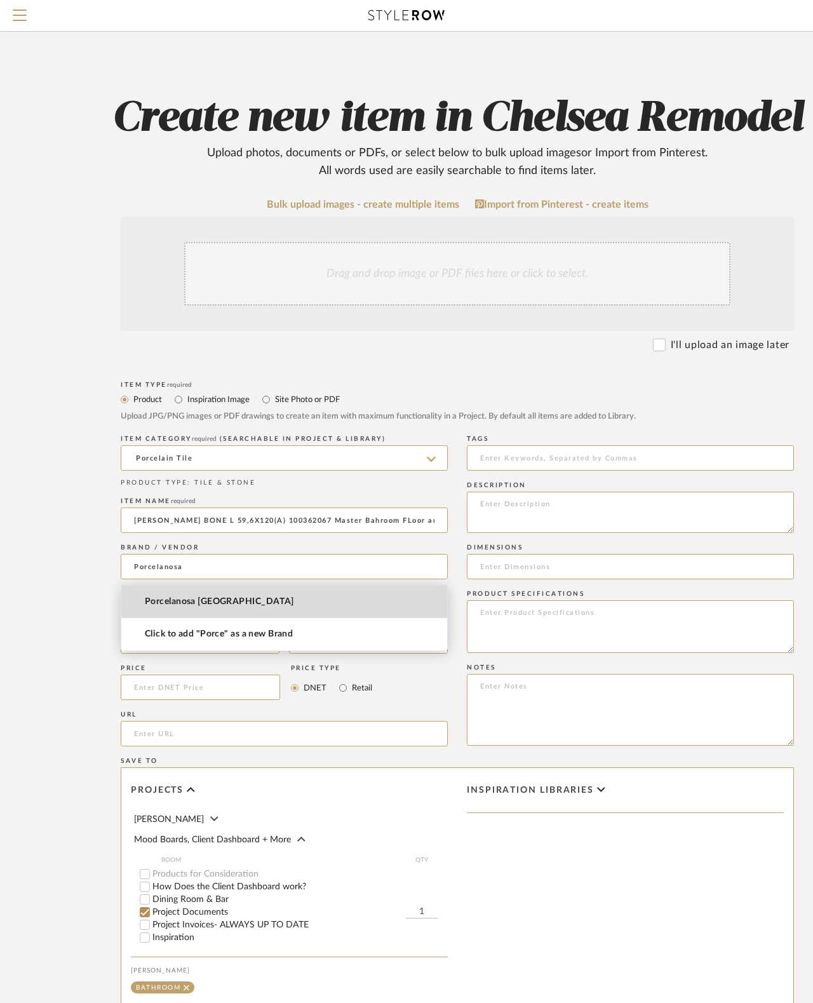
click at [348, 599] on mat-option "Porcelanosa USA" at bounding box center [284, 601] width 326 height 32
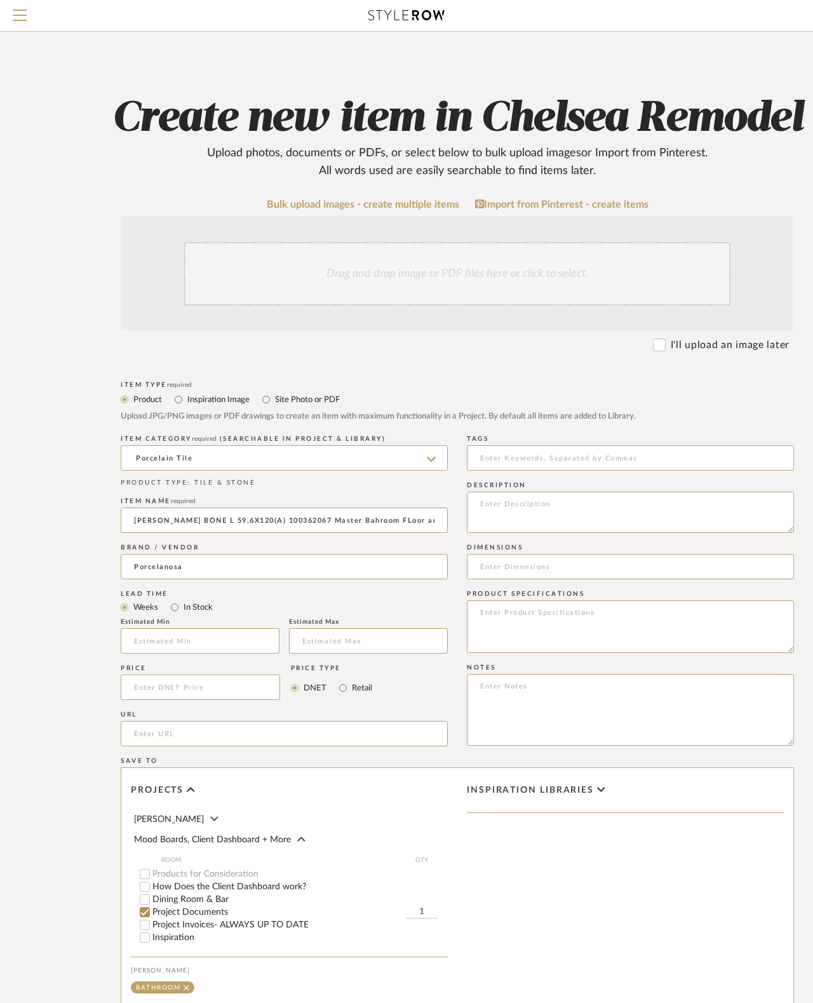
type input "Porcelanosa USA"
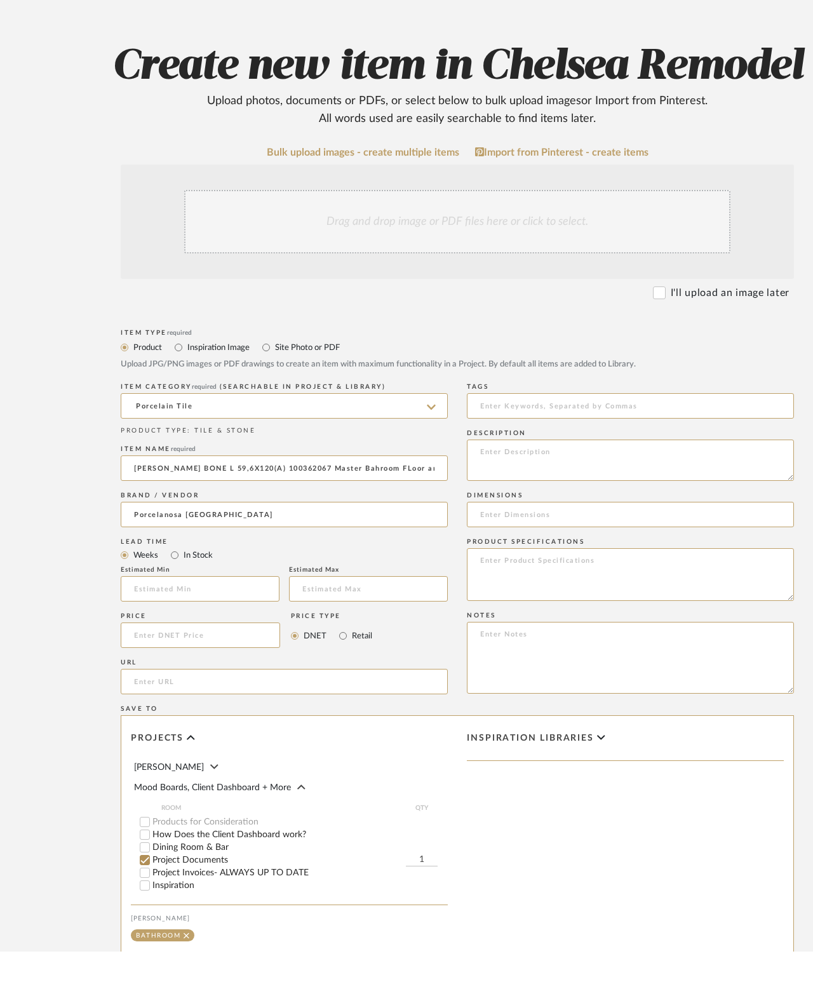
click at [204, 628] on input "text" at bounding box center [200, 640] width 159 height 25
type input "2"
type input "3"
click at [379, 628] on input "text" at bounding box center [368, 640] width 159 height 25
type input "4"
